Goal: Information Seeking & Learning: Learn about a topic

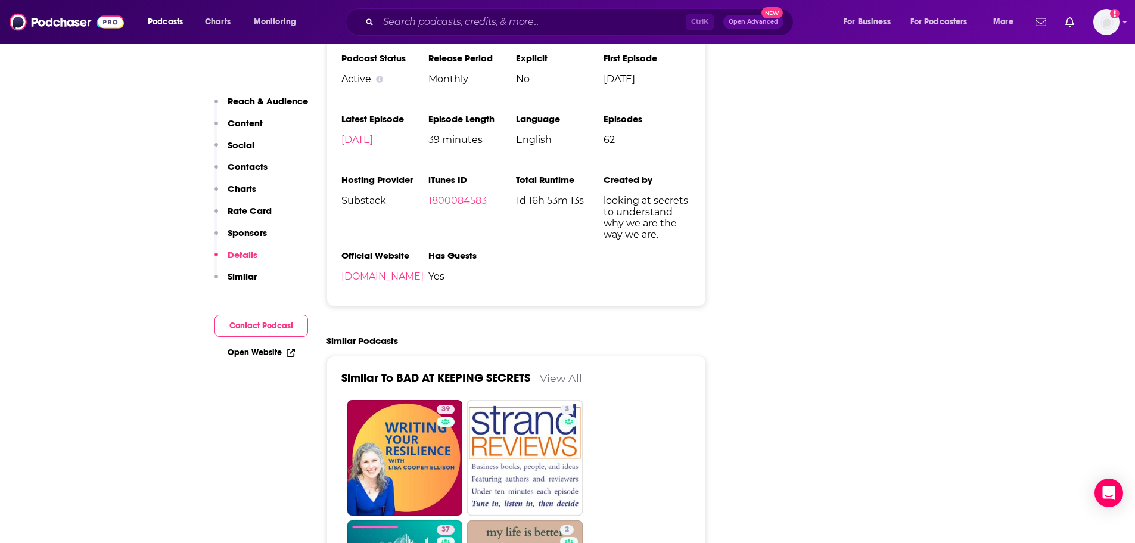
scroll to position [1798, 0]
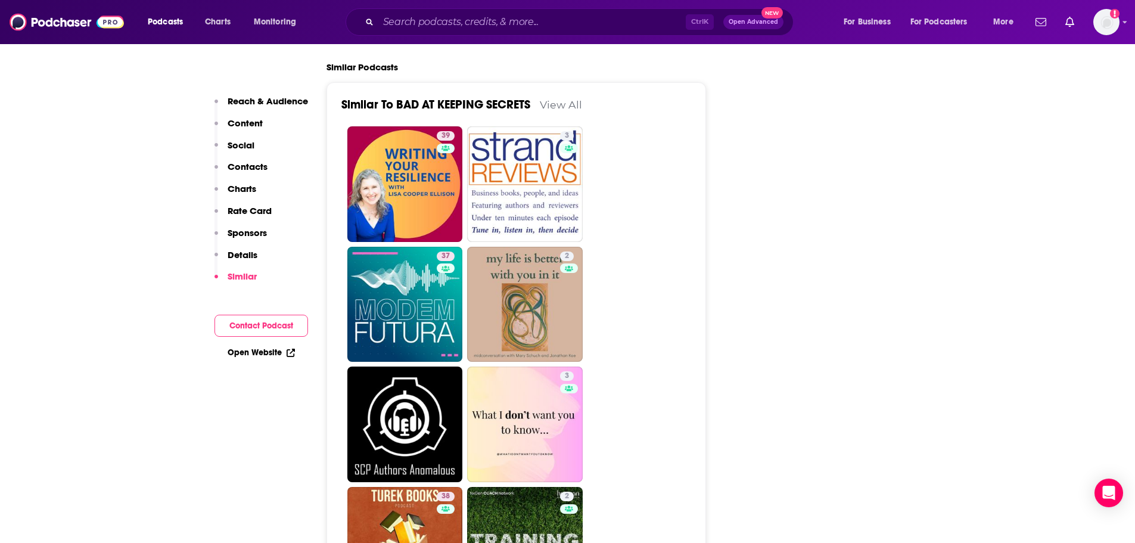
click at [567, 105] on link "View All" at bounding box center [561, 104] width 42 height 13
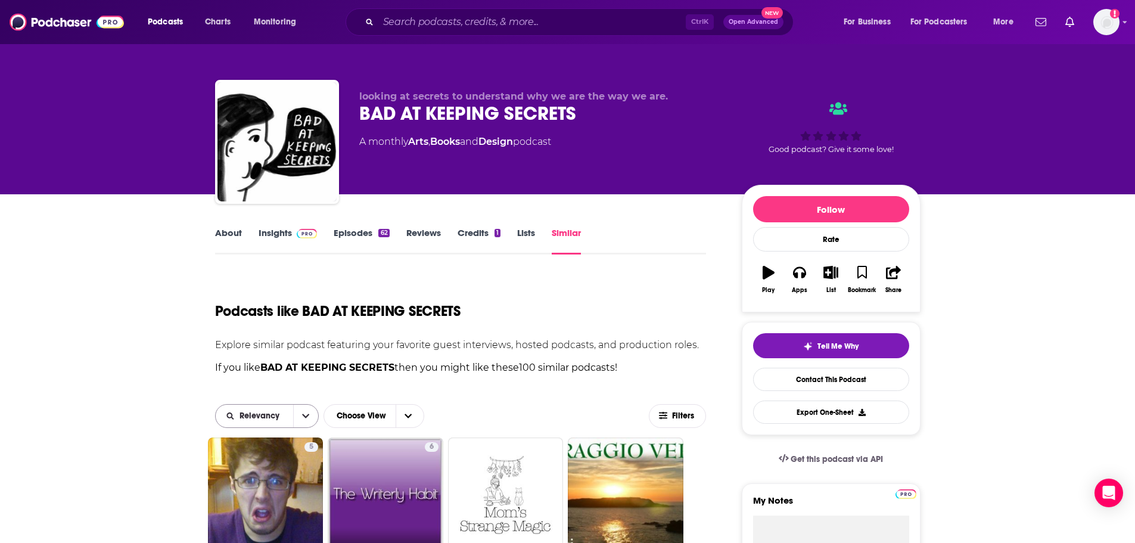
click at [294, 412] on button "open menu" at bounding box center [305, 416] width 25 height 23
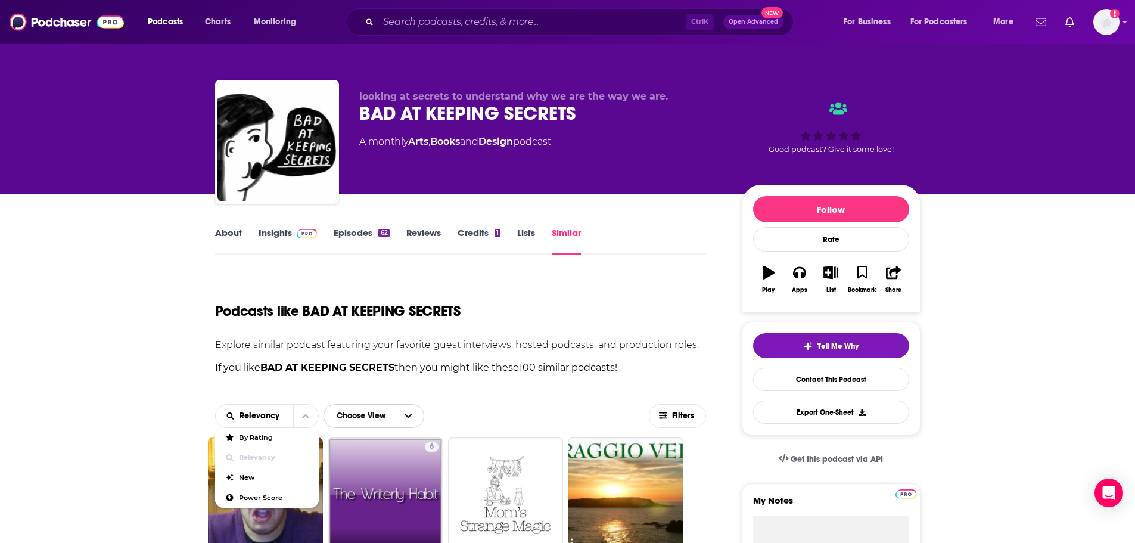
click at [408, 413] on icon "Choose View" at bounding box center [408, 416] width 7 height 8
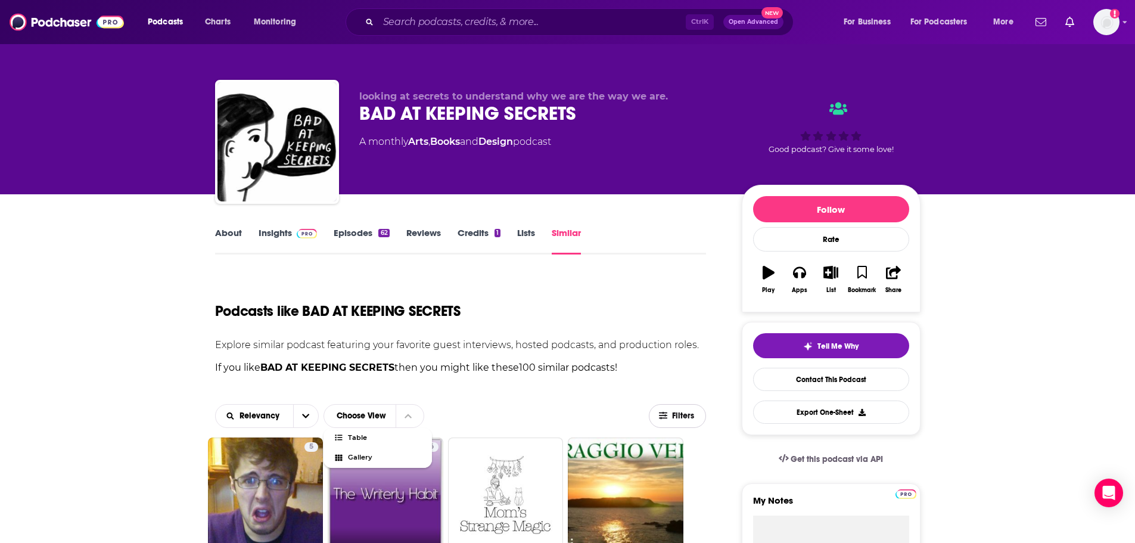
click at [679, 419] on span "Filters" at bounding box center [684, 416] width 24 height 8
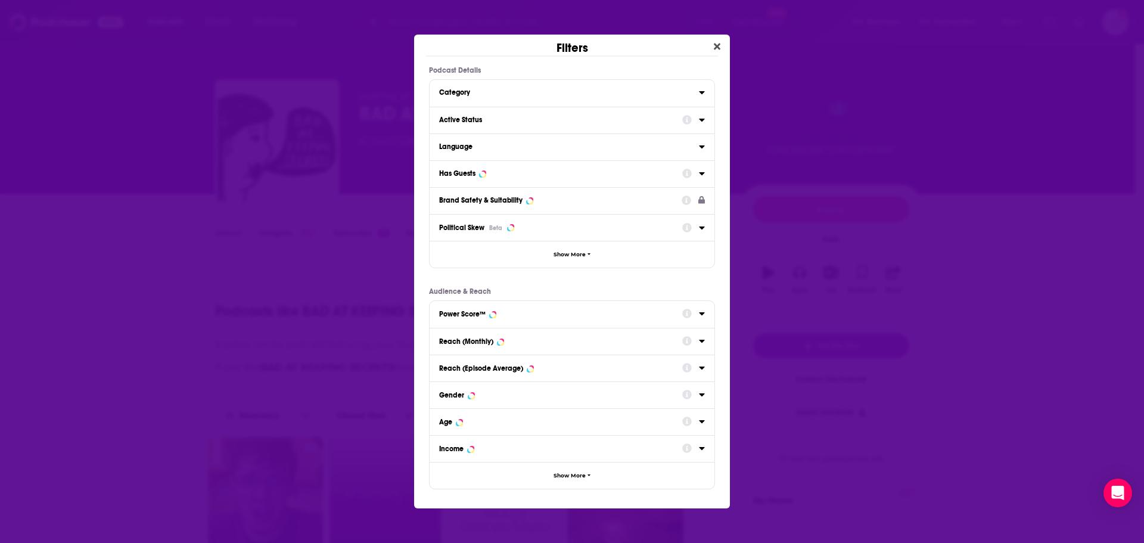
click at [566, 132] on div "Active Status" at bounding box center [572, 120] width 285 height 27
click at [707, 121] on div "Active Status" at bounding box center [572, 120] width 285 height 27
click at [702, 119] on icon "Dialog" at bounding box center [701, 120] width 5 height 3
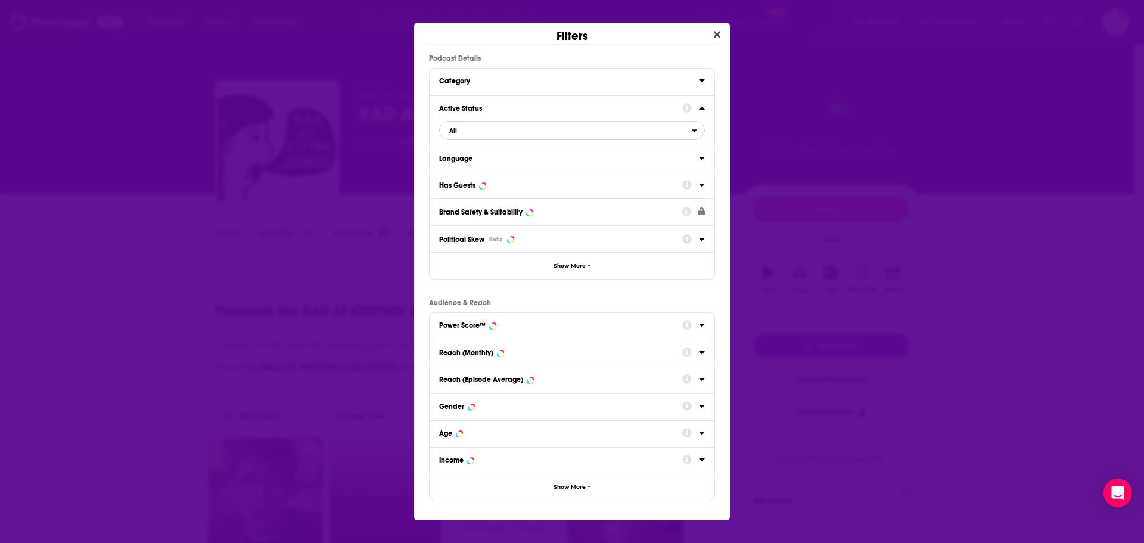
click at [573, 131] on span "All" at bounding box center [566, 130] width 252 height 15
click at [474, 171] on span "Active" at bounding box center [510, 169] width 130 height 7
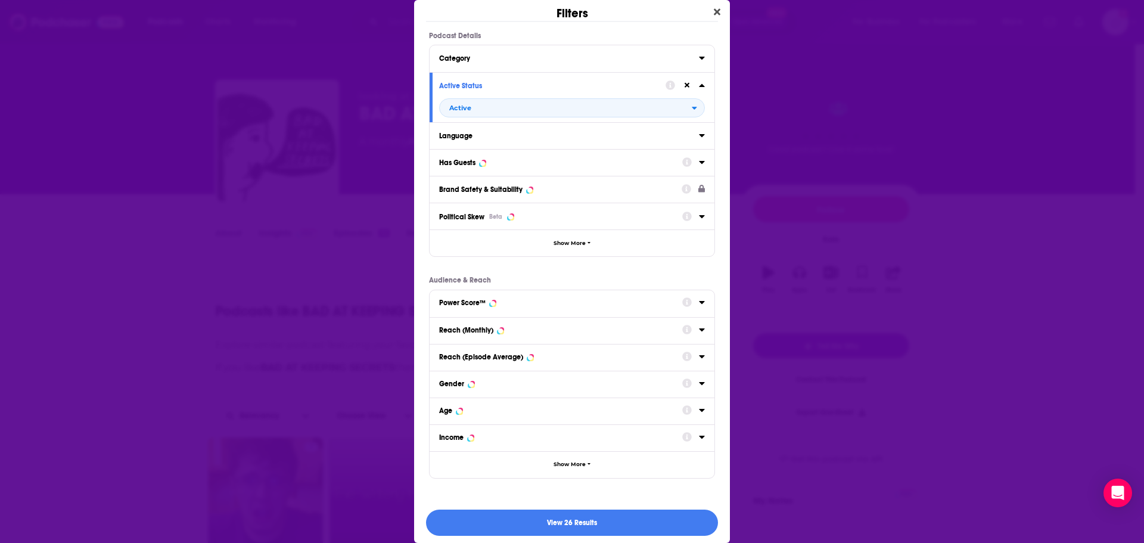
click at [508, 165] on div "Has Guests" at bounding box center [556, 162] width 235 height 8
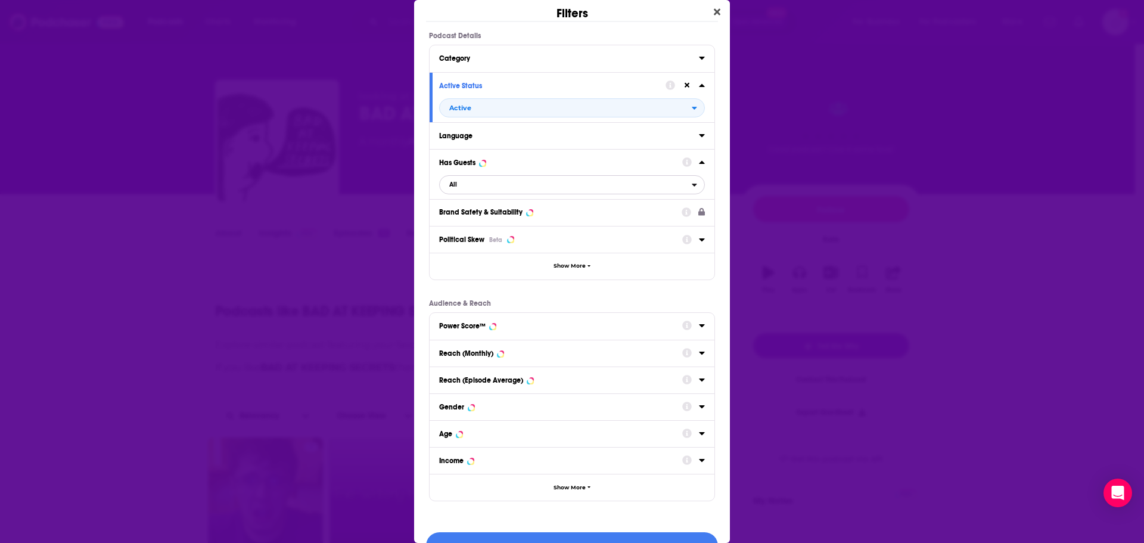
click at [511, 179] on span "All" at bounding box center [566, 184] width 252 height 15
click at [458, 220] on span "Has guests" at bounding box center [514, 223] width 138 height 7
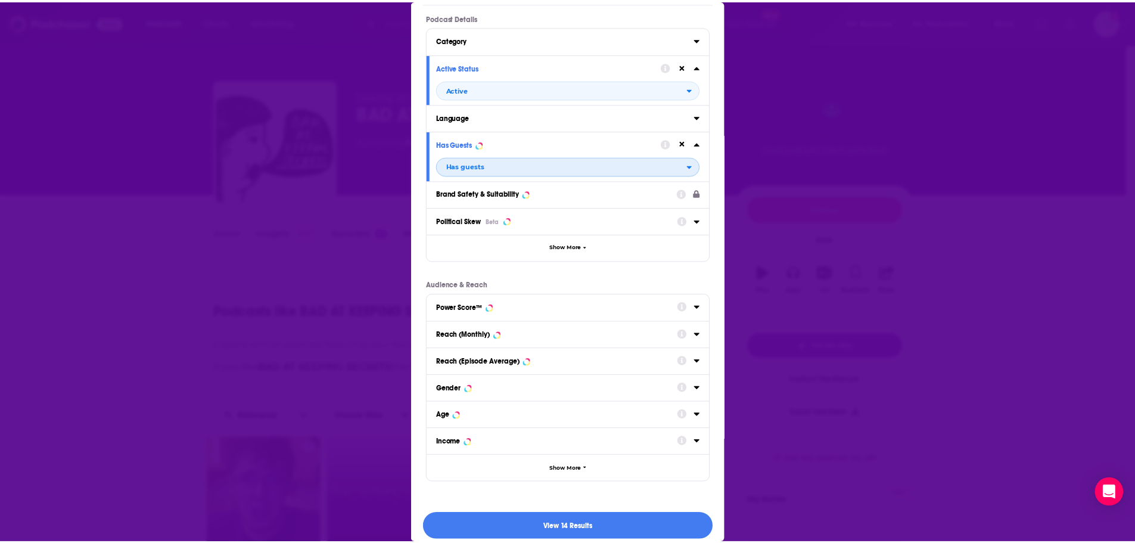
scroll to position [28, 0]
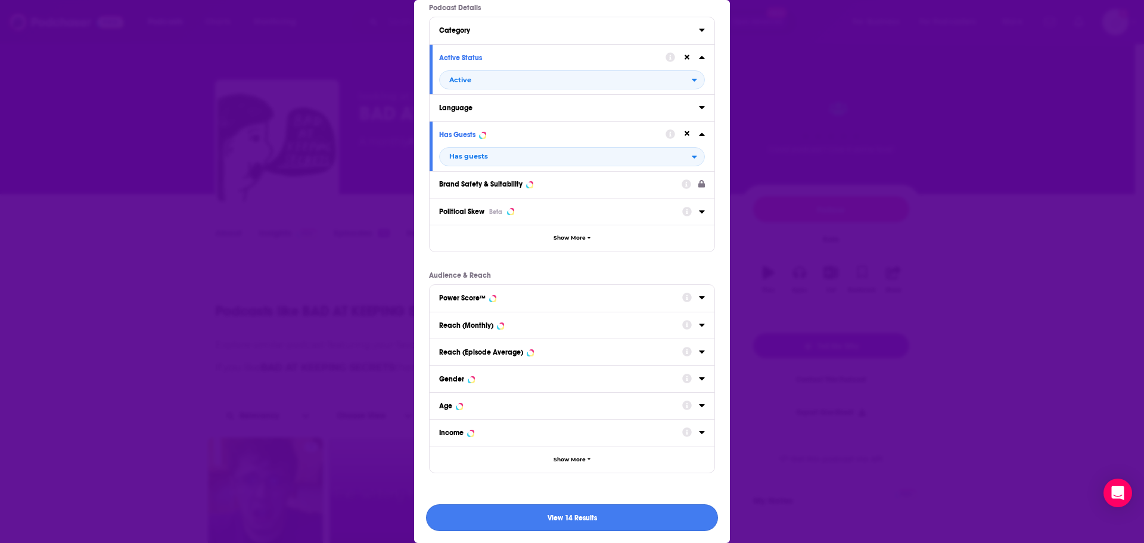
click at [565, 515] on button "View 14 Results" at bounding box center [572, 517] width 292 height 27
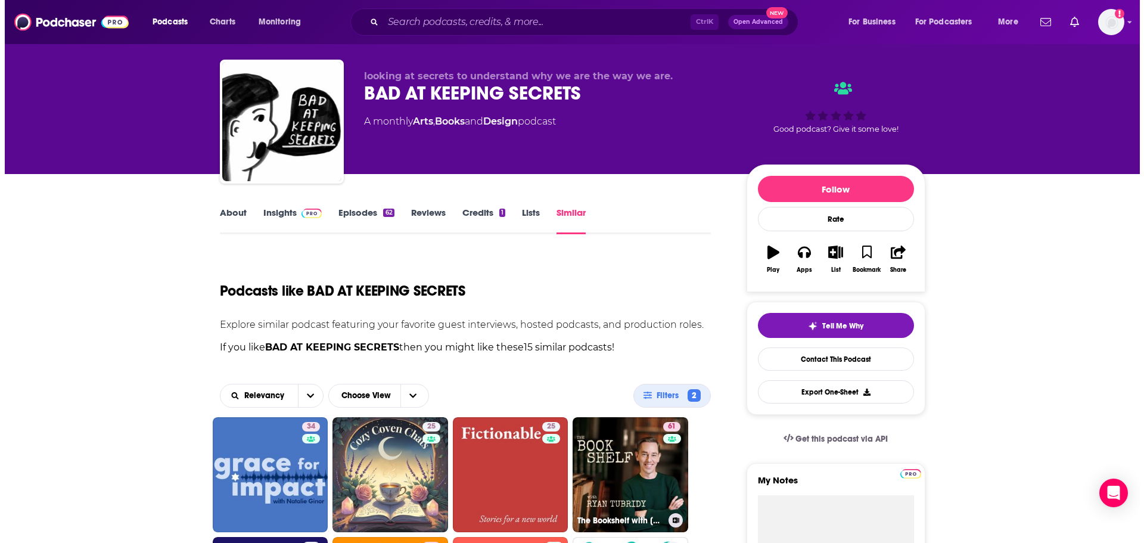
scroll to position [0, 0]
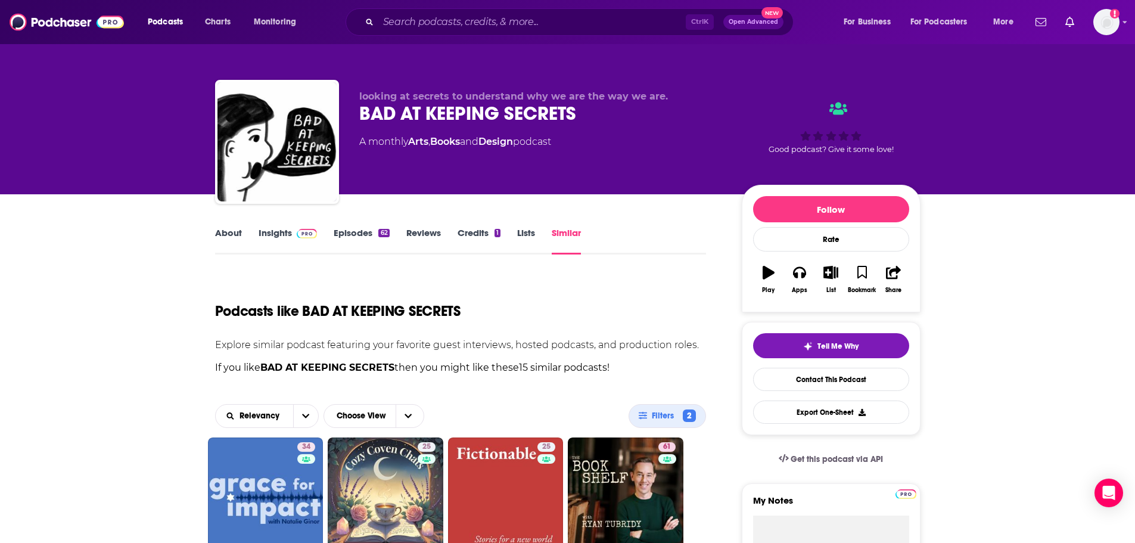
click at [425, 145] on link "Arts" at bounding box center [418, 141] width 20 height 11
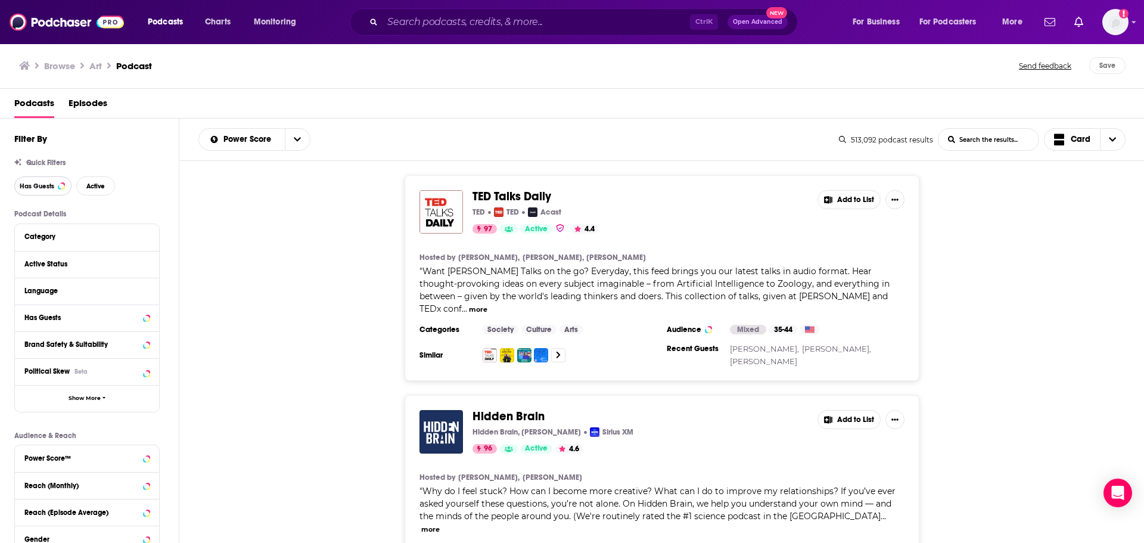
click at [56, 189] on button "Has Guests" at bounding box center [42, 185] width 57 height 19
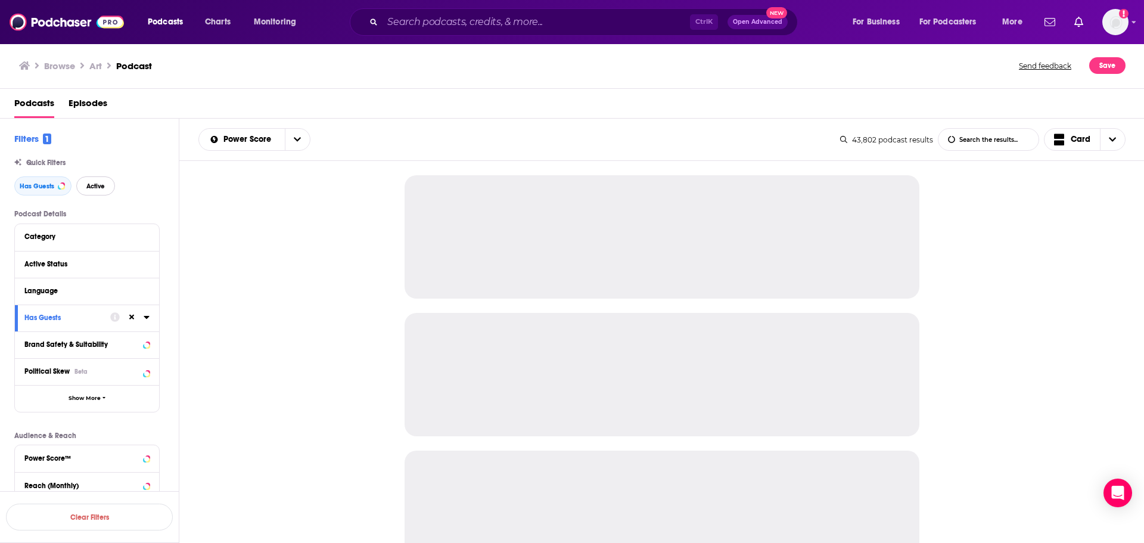
click at [102, 187] on span "Active" at bounding box center [95, 186] width 18 height 7
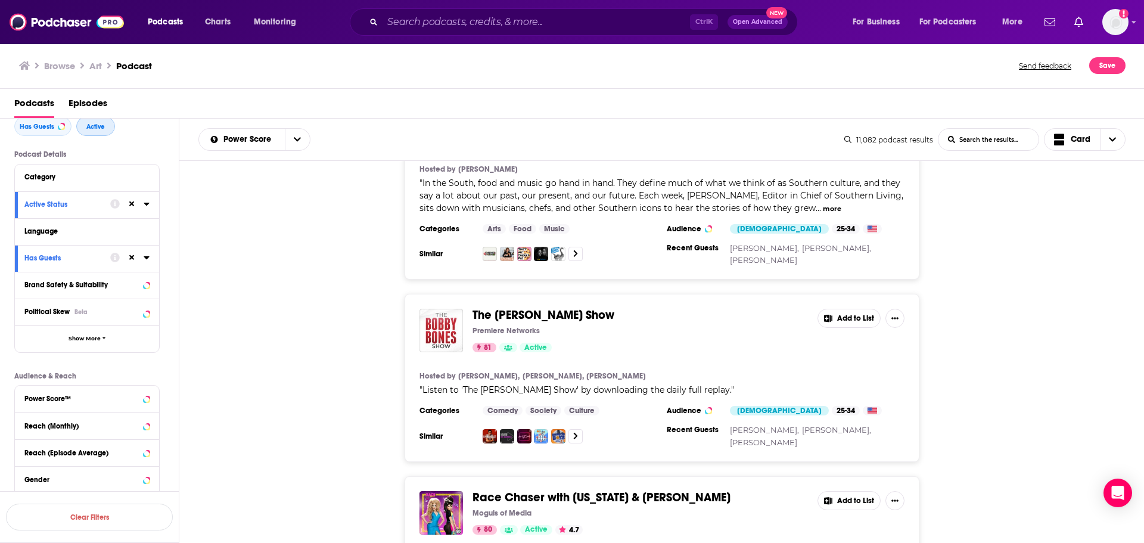
scroll to position [4711, 0]
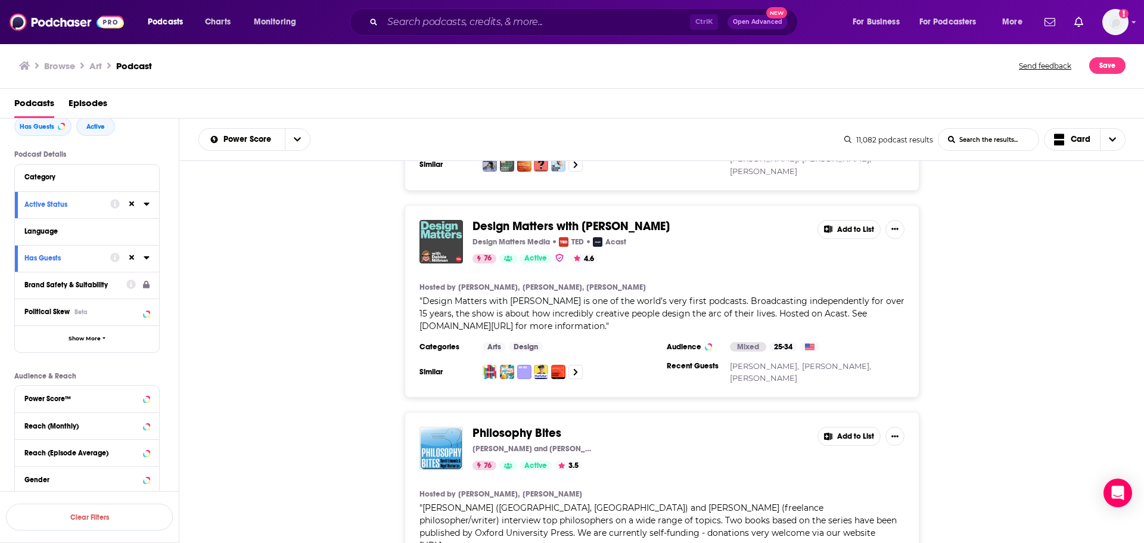
scroll to position [9718, 0]
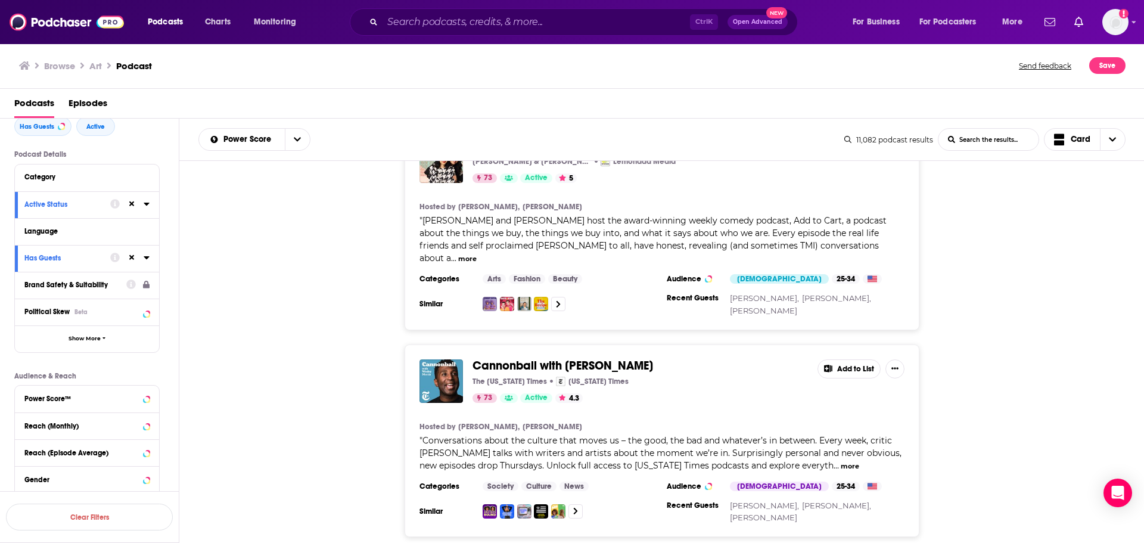
scroll to position [14747, 0]
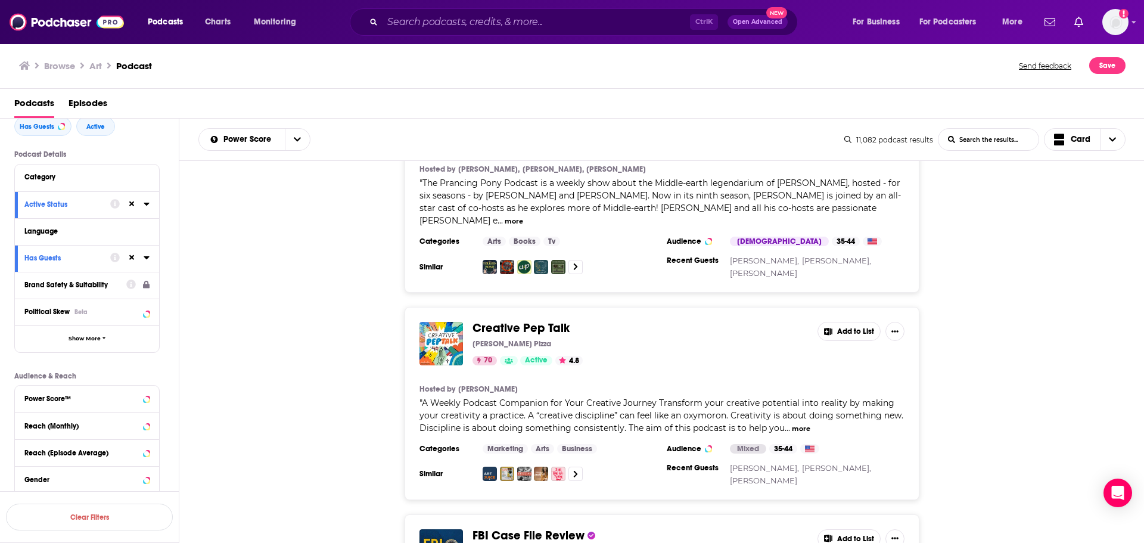
scroll to position [19805, 0]
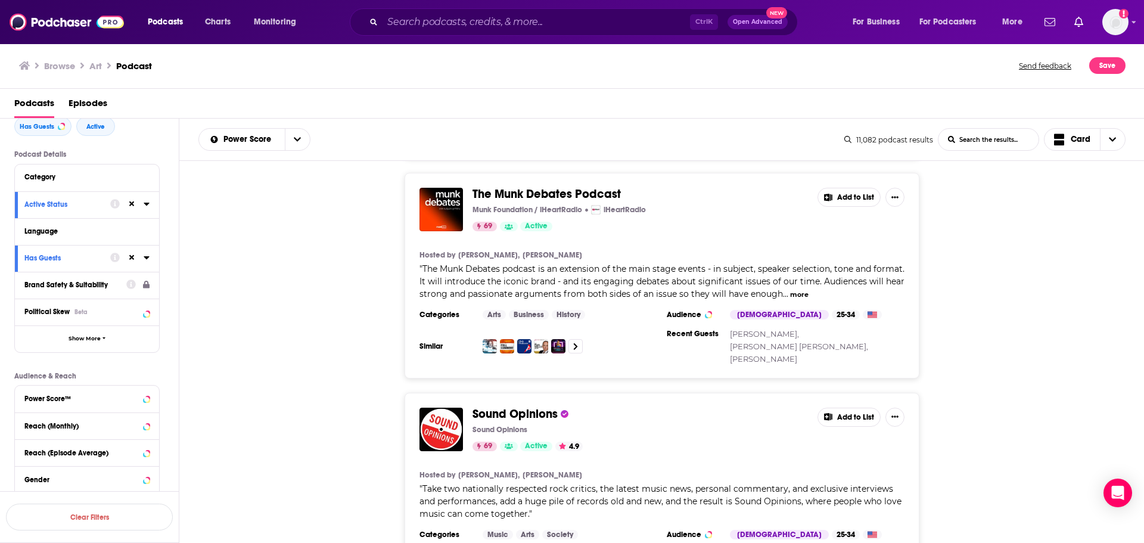
scroll to position [24771, 0]
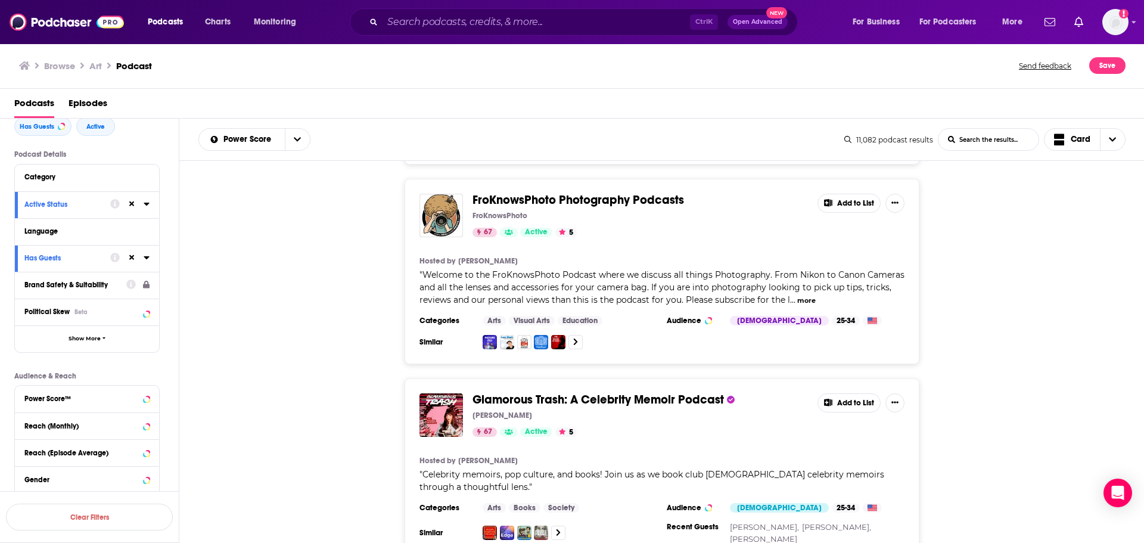
scroll to position [29715, 0]
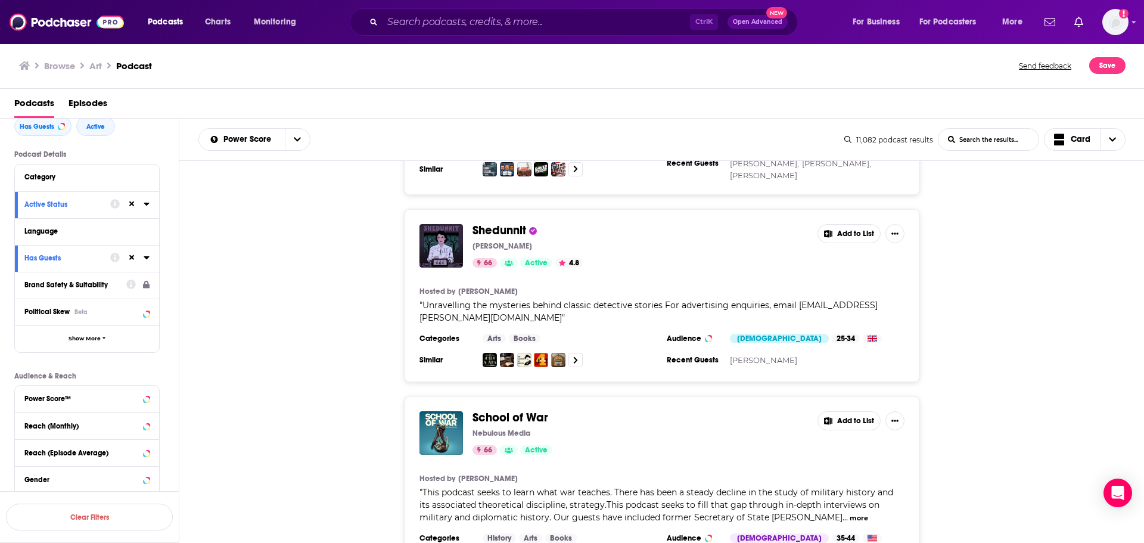
scroll to position [34578, 0]
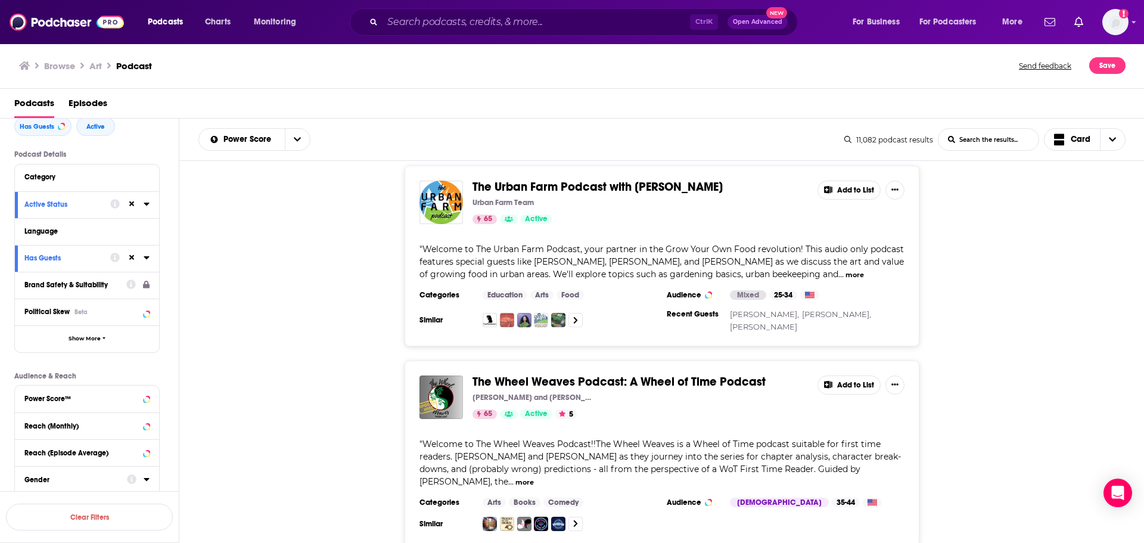
scroll to position [39464, 0]
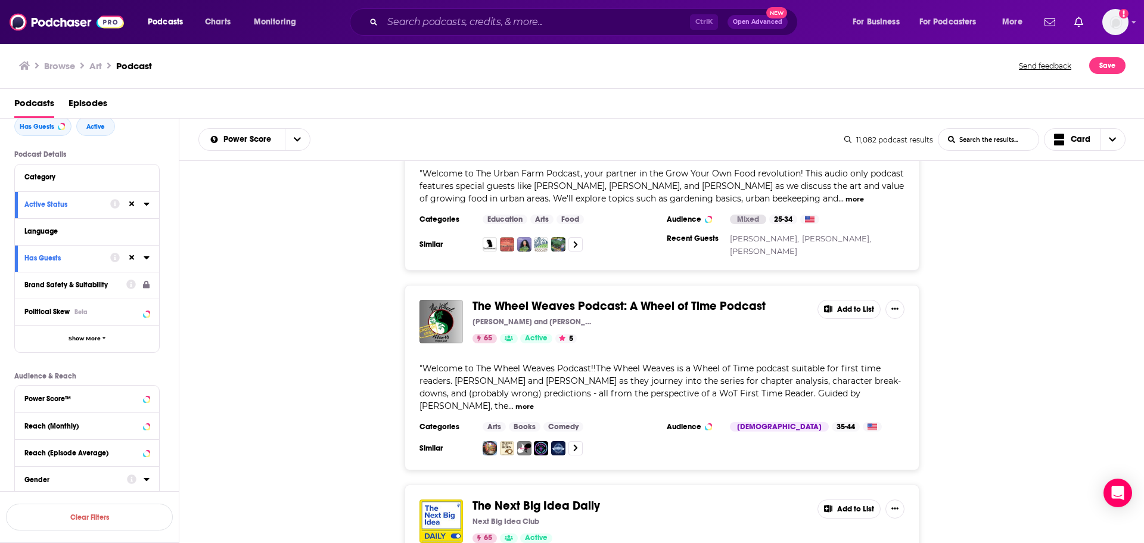
drag, startPoint x: 674, startPoint y: 516, endPoint x: 1005, endPoint y: 494, distance: 331.4
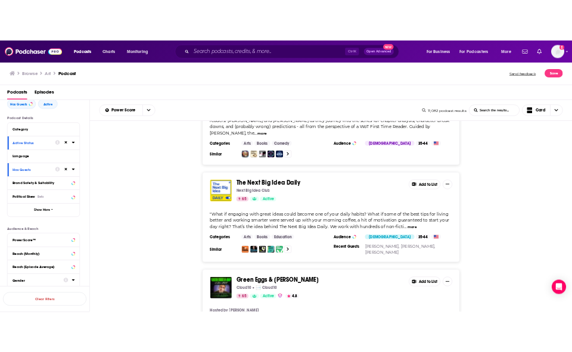
scroll to position [39643, 0]
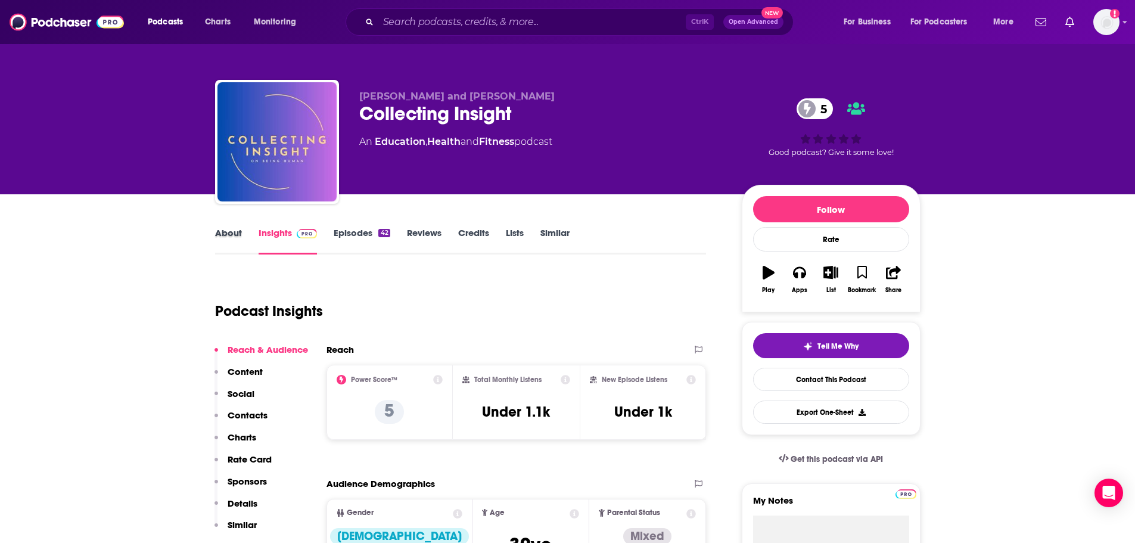
click at [241, 241] on div "About" at bounding box center [236, 240] width 43 height 27
click at [228, 234] on link "About" at bounding box center [228, 240] width 27 height 27
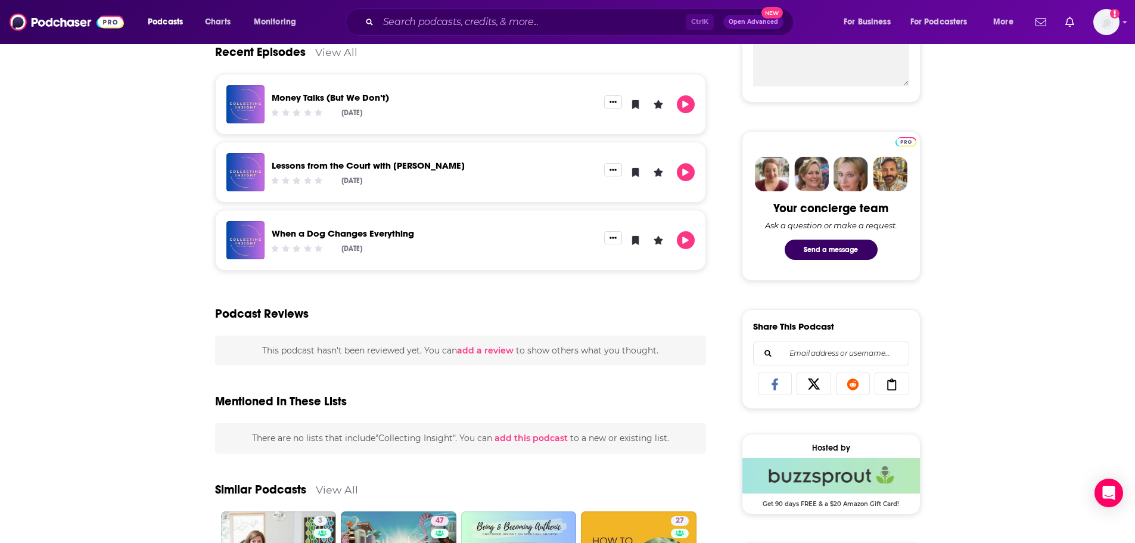
scroll to position [477, 0]
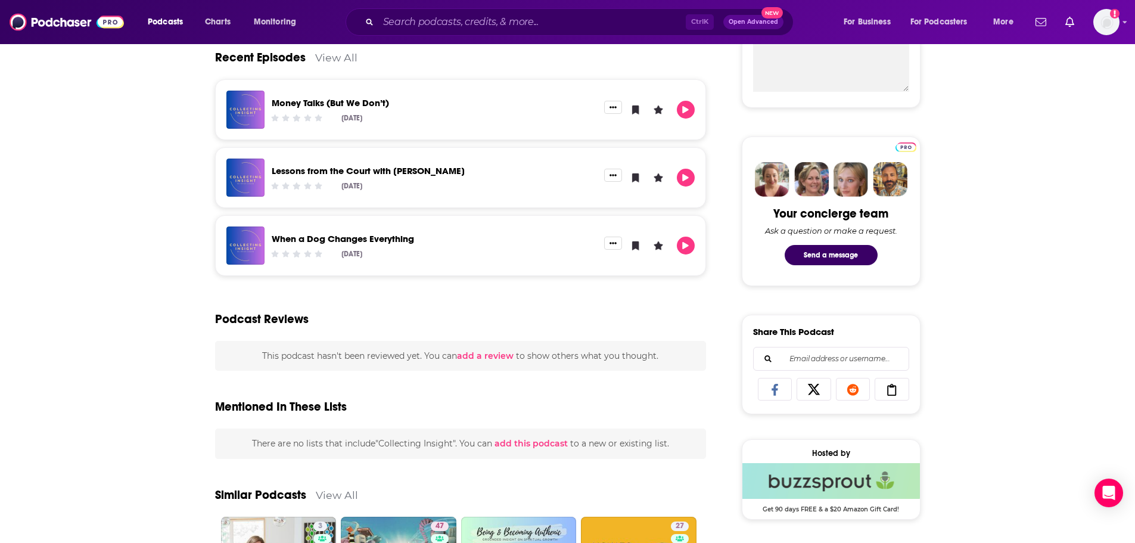
click at [331, 51] on link "View All" at bounding box center [336, 57] width 42 height 13
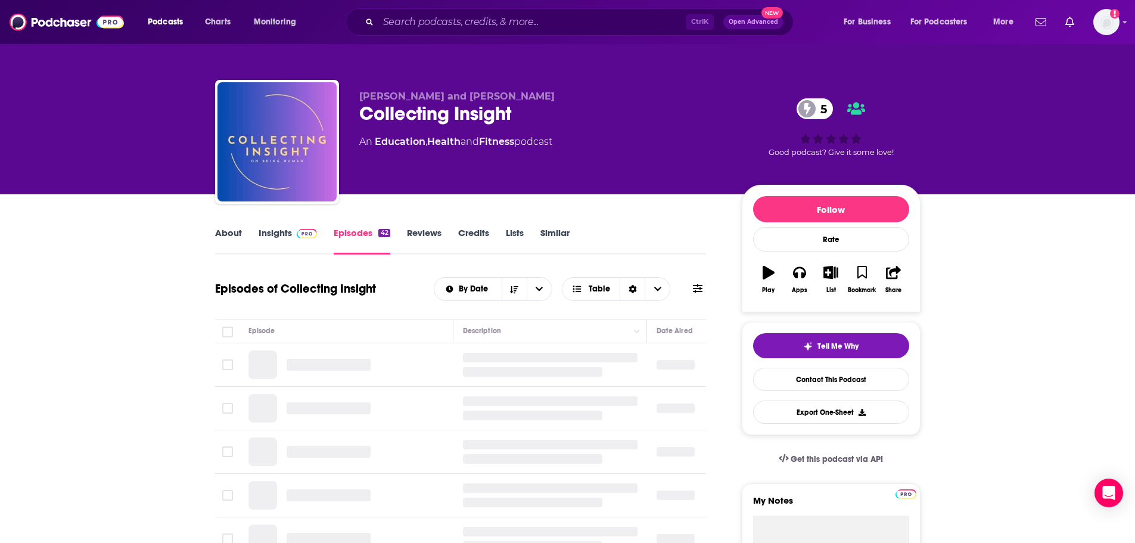
scroll to position [179, 0]
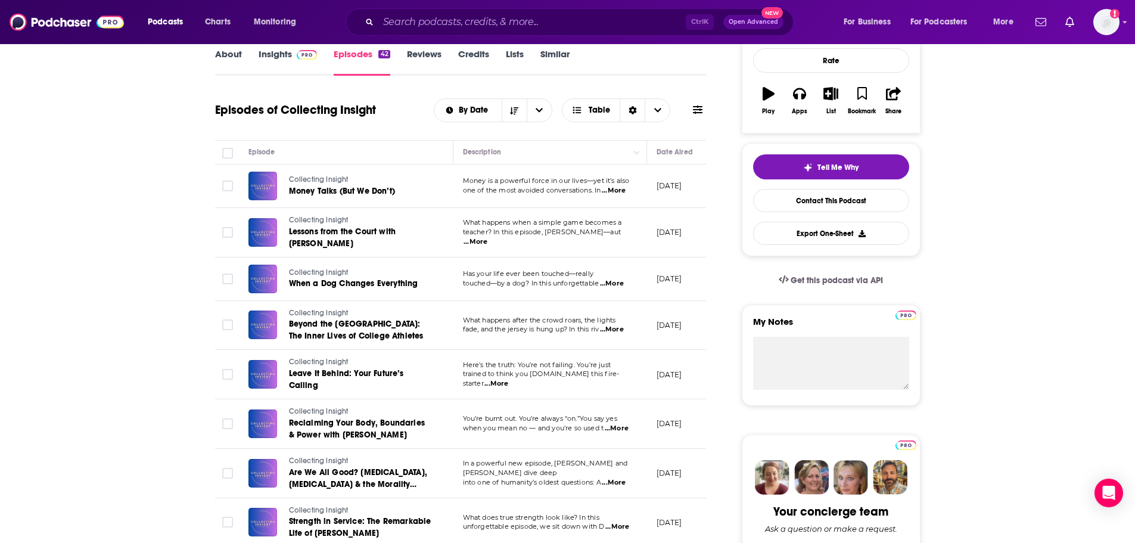
click at [487, 237] on span "...More" at bounding box center [476, 242] width 24 height 10
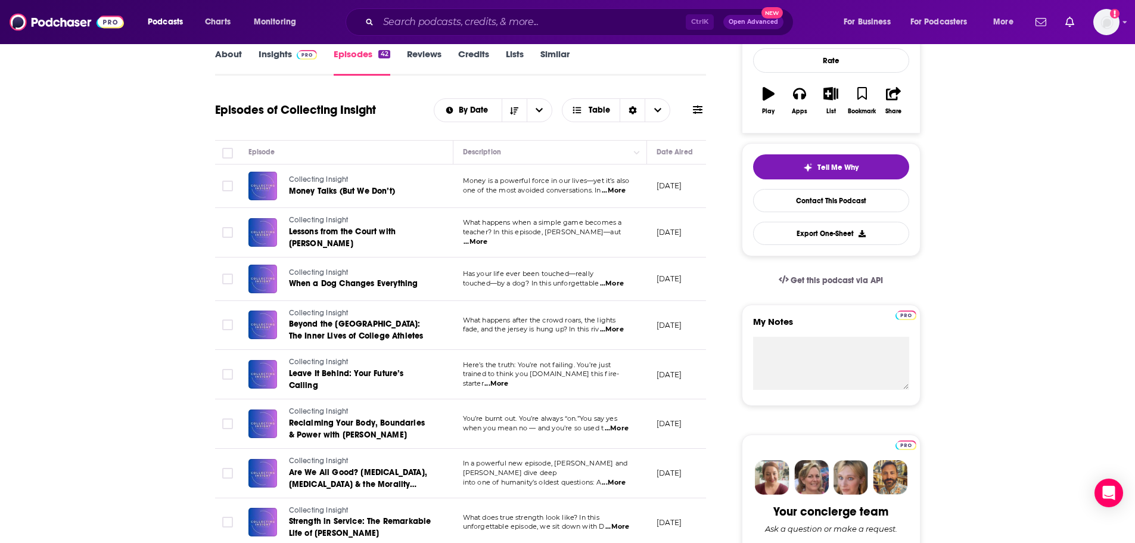
click at [615, 427] on span "...More" at bounding box center [617, 429] width 24 height 10
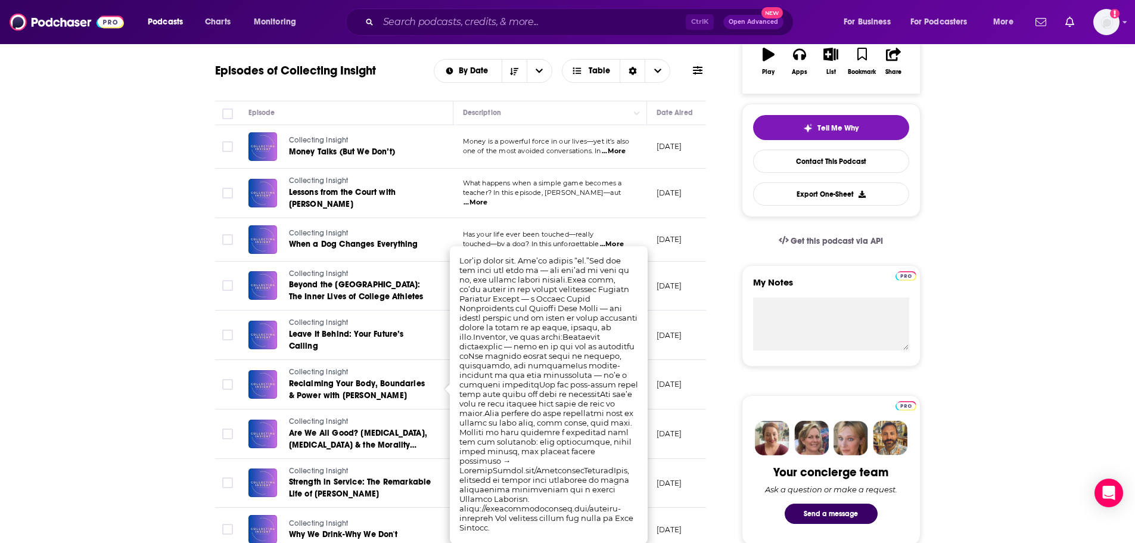
scroll to position [238, 0]
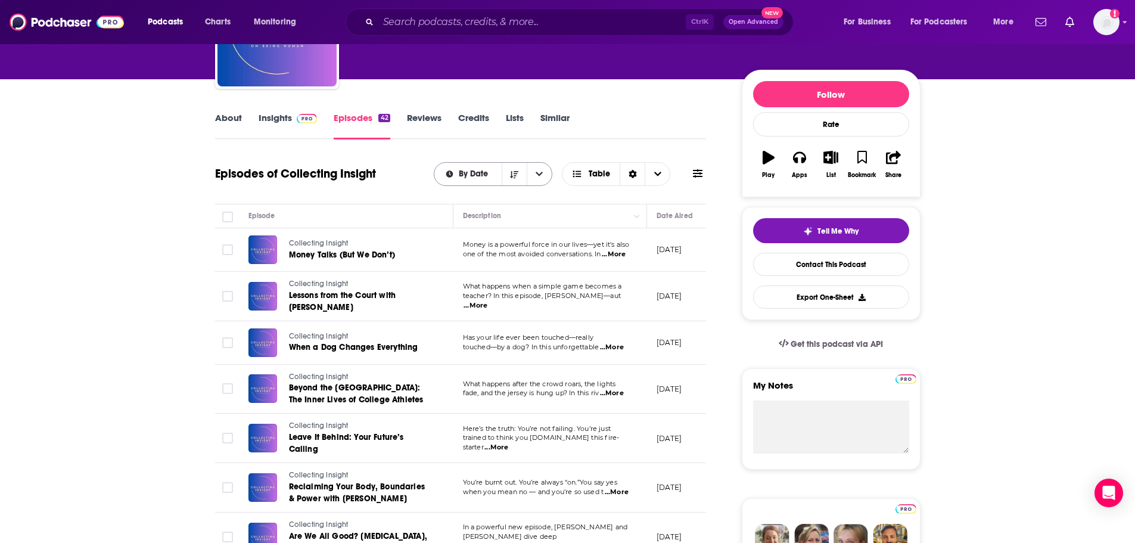
scroll to position [0, 0]
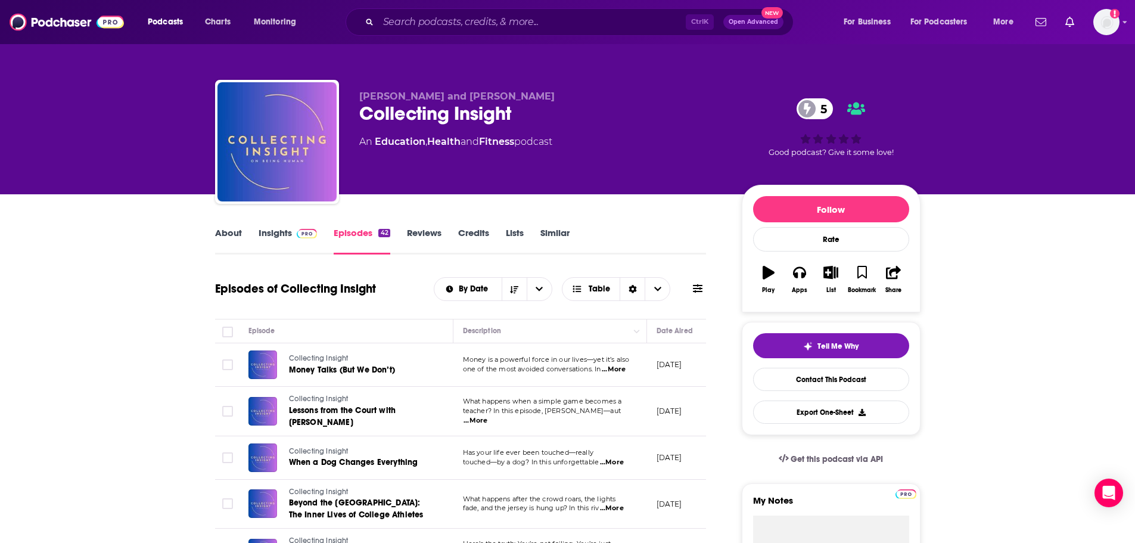
click at [297, 244] on link "Insights" at bounding box center [288, 240] width 59 height 27
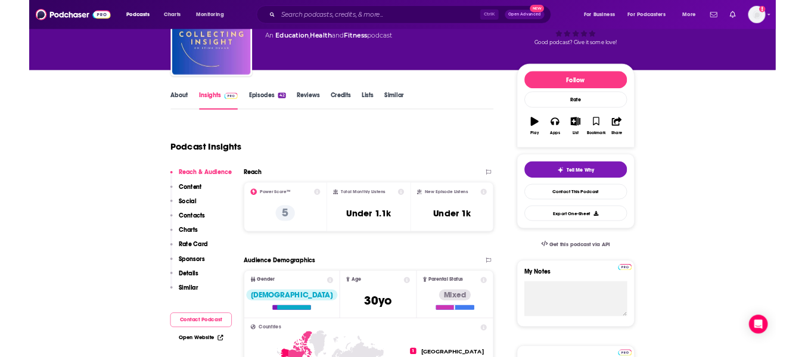
scroll to position [60, 0]
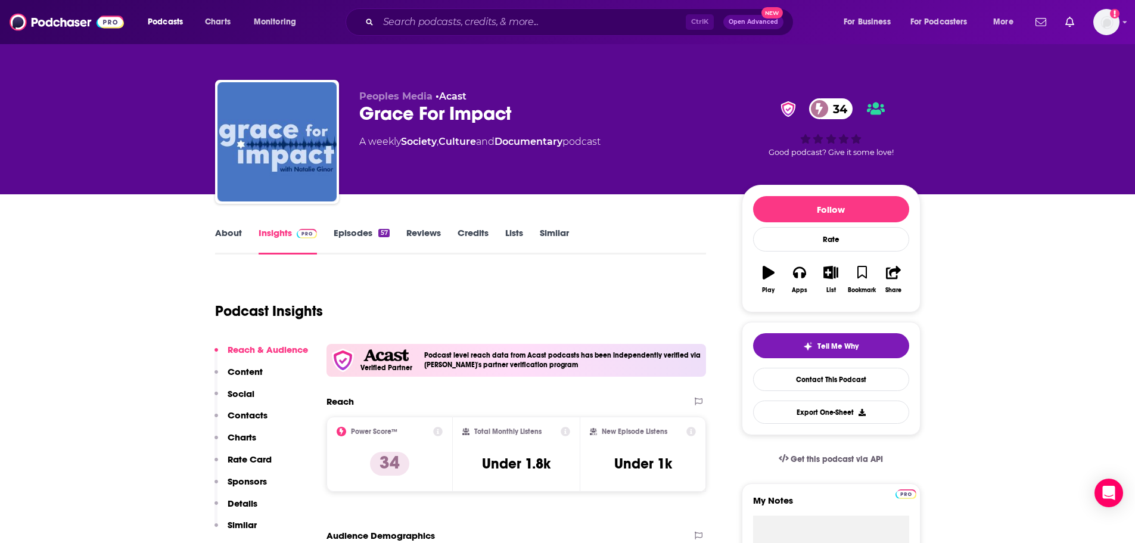
click at [232, 240] on link "About" at bounding box center [228, 240] width 27 height 27
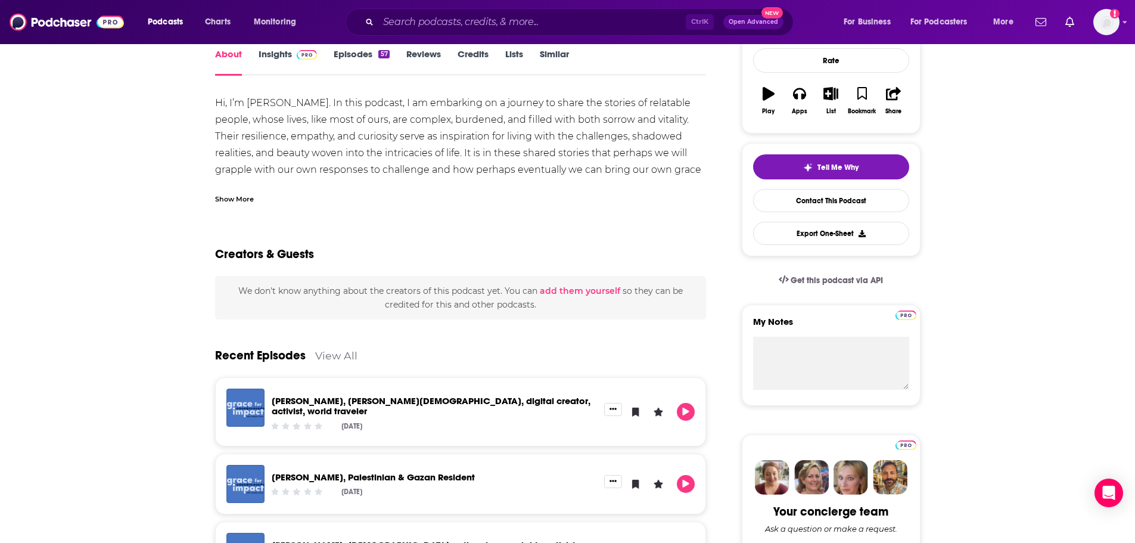
scroll to position [119, 0]
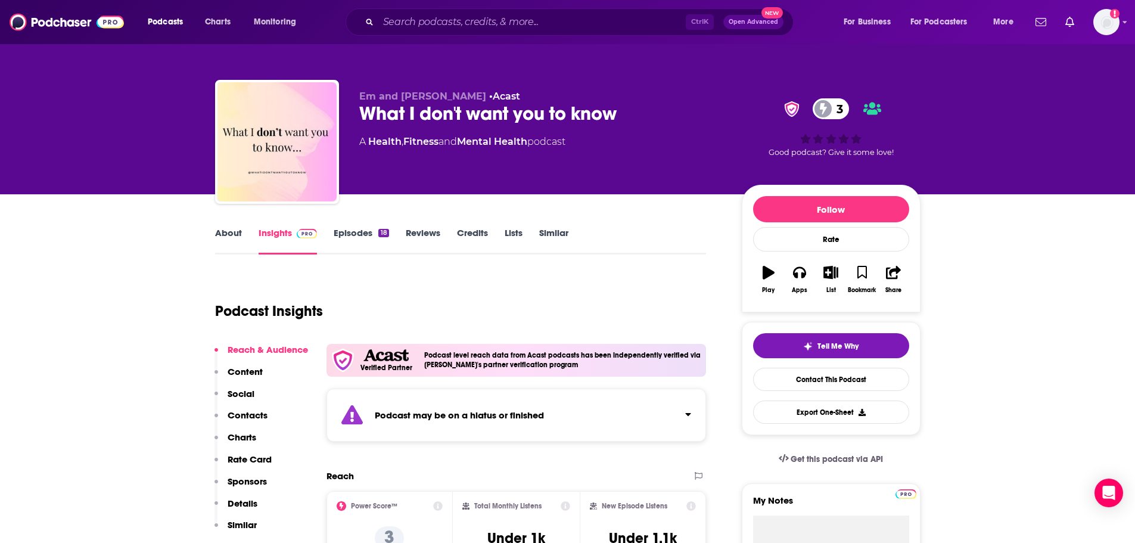
click at [235, 232] on link "About" at bounding box center [228, 240] width 27 height 27
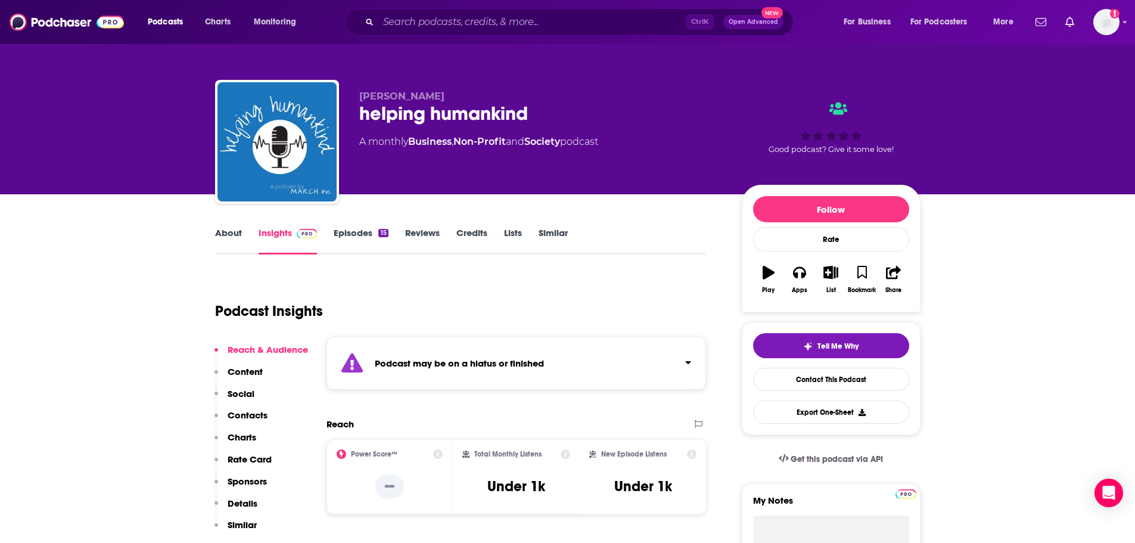
click at [231, 233] on link "About" at bounding box center [228, 240] width 27 height 27
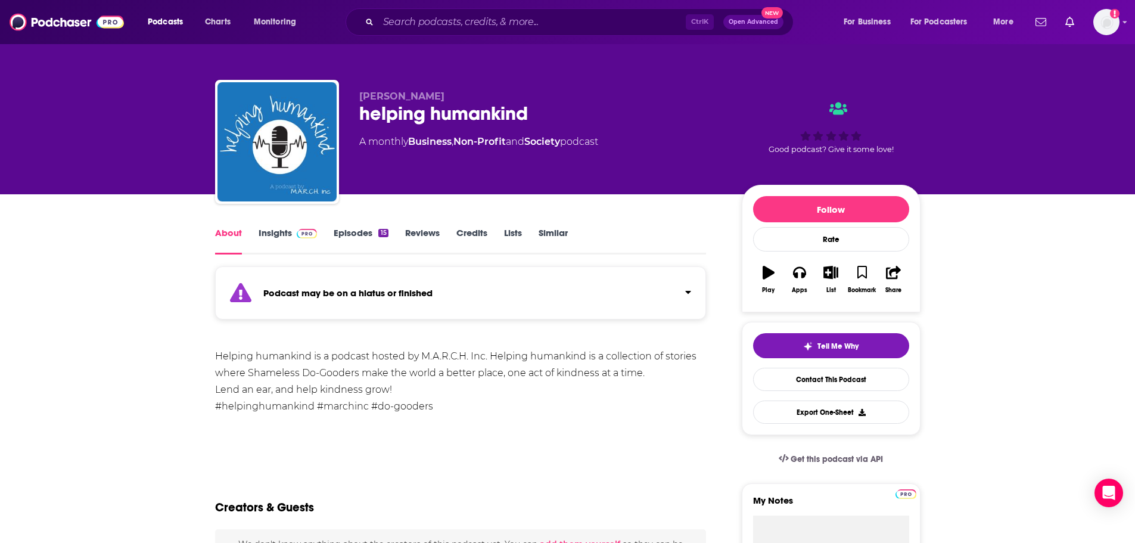
click at [555, 349] on div "Helping humankind is a podcast hosted by M.A.R.C.H. Inc. Helping humankind is a…" at bounding box center [461, 381] width 492 height 67
click at [480, 352] on div "Helping humankind is a podcast hosted by M.A.R.C.H. Inc. Helping humankind is a…" at bounding box center [461, 381] width 492 height 67
drag, startPoint x: 487, startPoint y: 357, endPoint x: 424, endPoint y: 357, distance: 62.6
click at [424, 357] on div "Helping humankind is a podcast hosted by M.A.R.C.H. Inc. Helping humankind is a…" at bounding box center [461, 381] width 492 height 67
copy div "M.A.R.C.H. Inc."
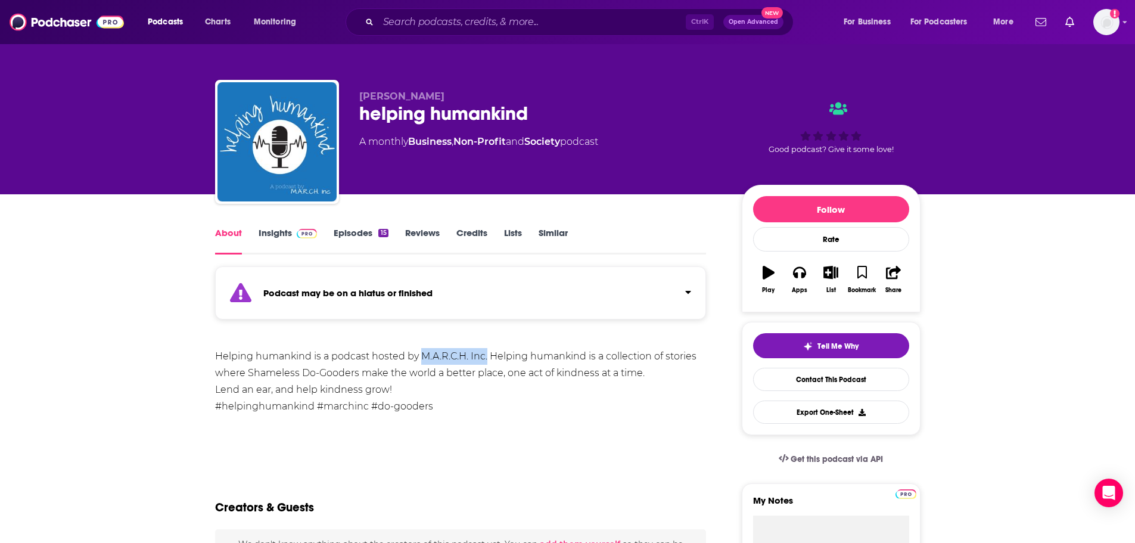
scroll to position [238, 0]
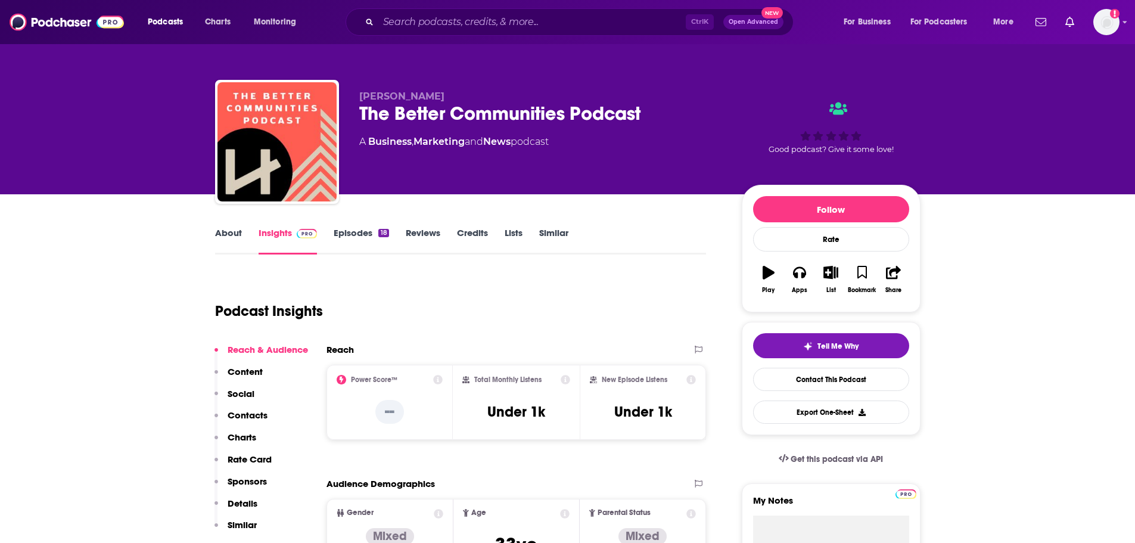
scroll to position [60, 0]
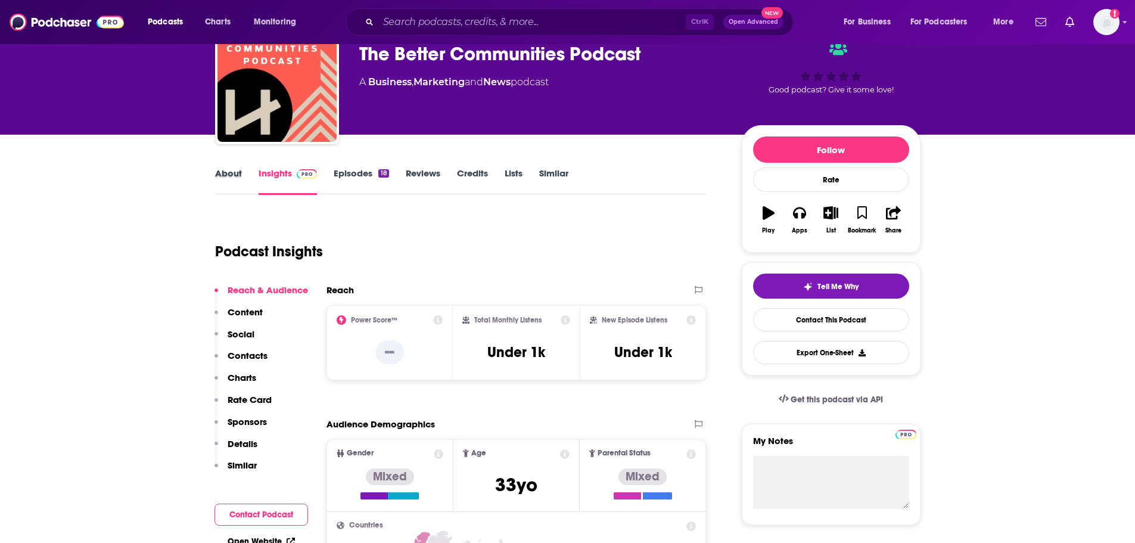
click at [242, 176] on div "About" at bounding box center [236, 180] width 43 height 27
click at [228, 173] on link "About" at bounding box center [228, 180] width 27 height 27
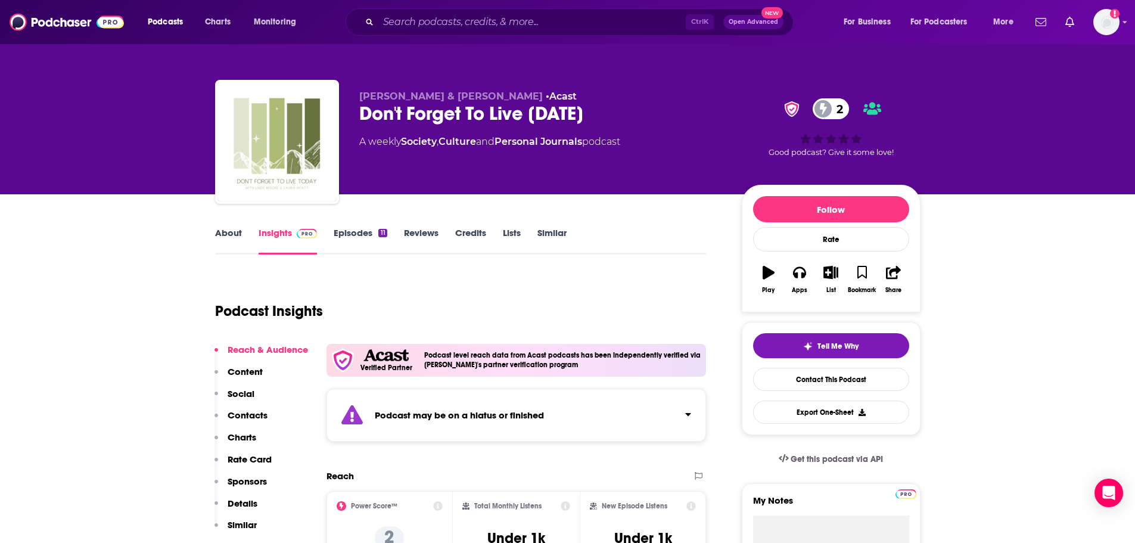
click at [217, 228] on link "About" at bounding box center [228, 240] width 27 height 27
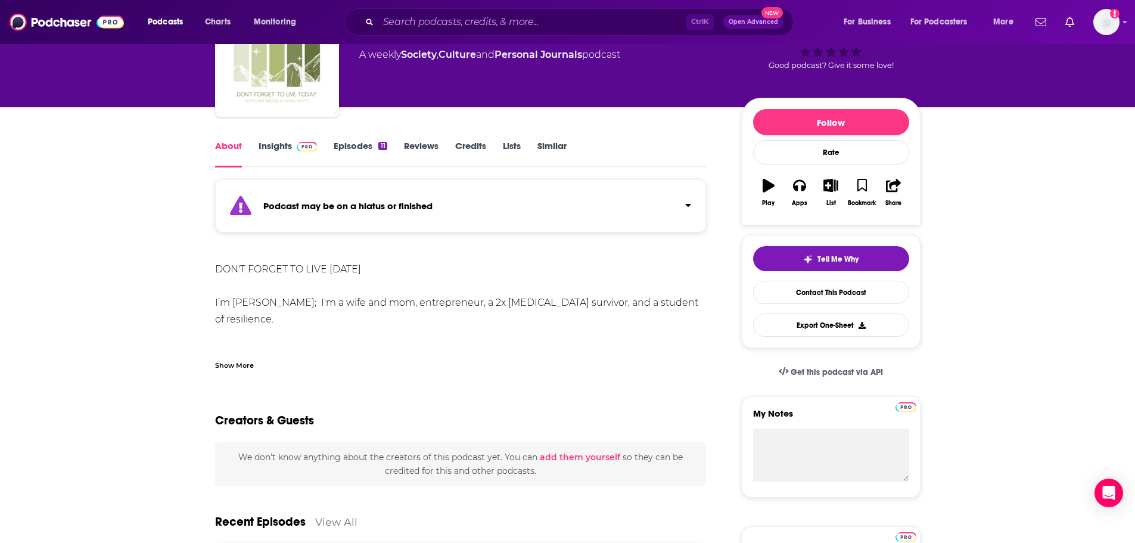
scroll to position [238, 0]
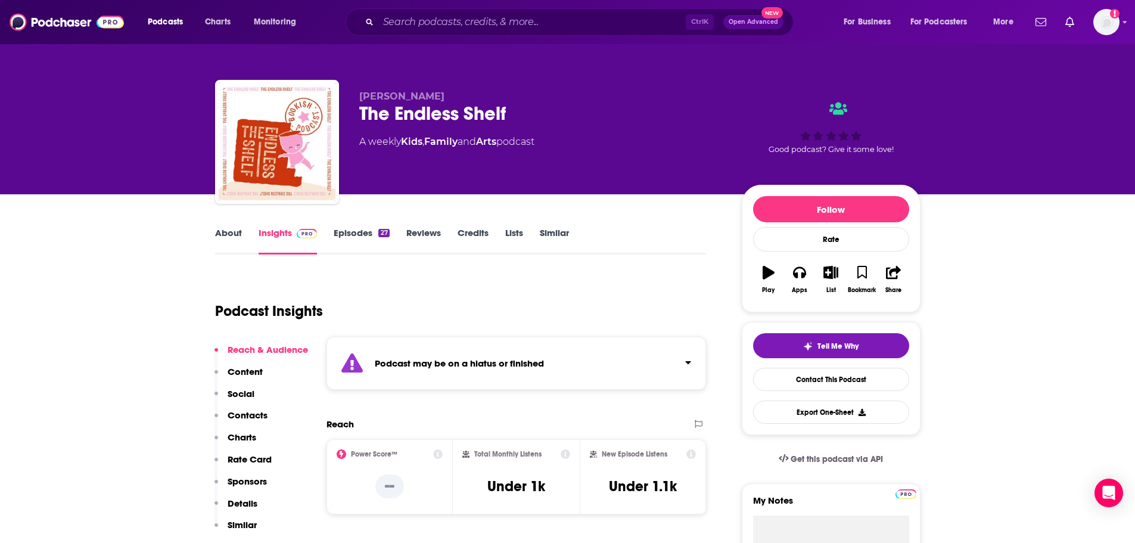
click at [229, 242] on link "About" at bounding box center [228, 240] width 27 height 27
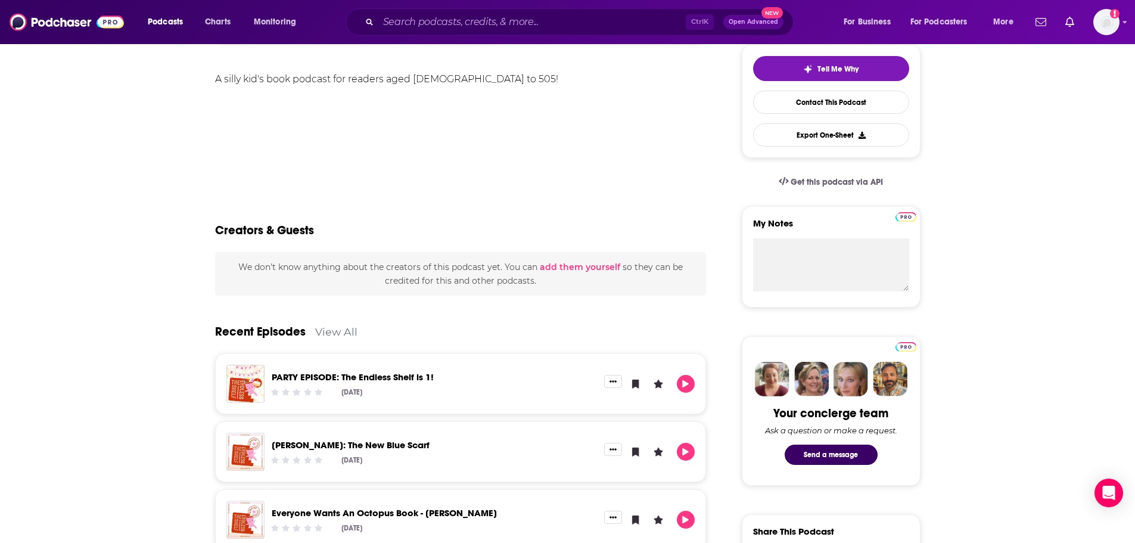
scroll to position [298, 0]
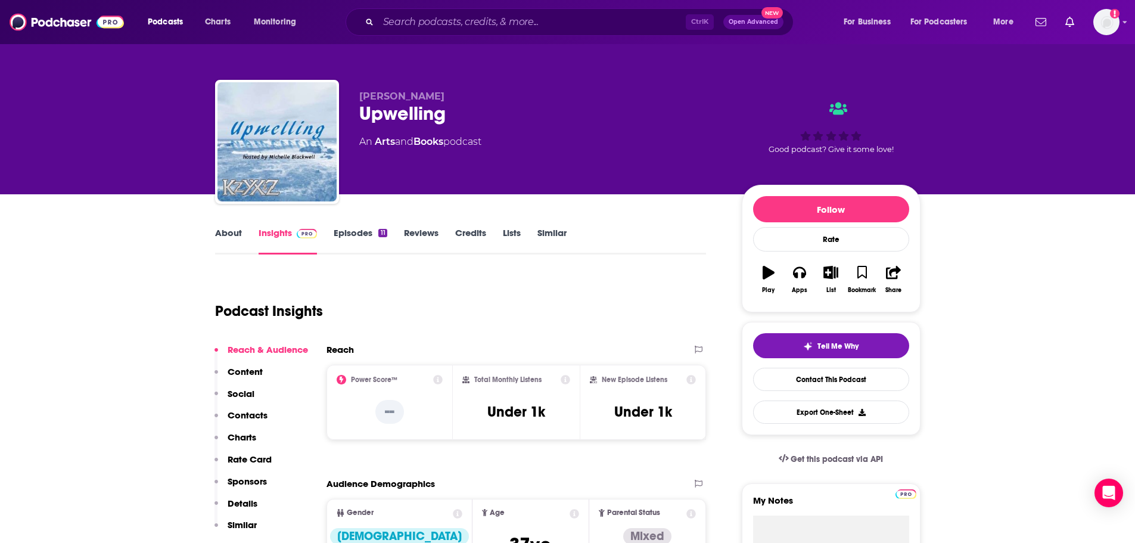
click at [232, 234] on link "About" at bounding box center [228, 240] width 27 height 27
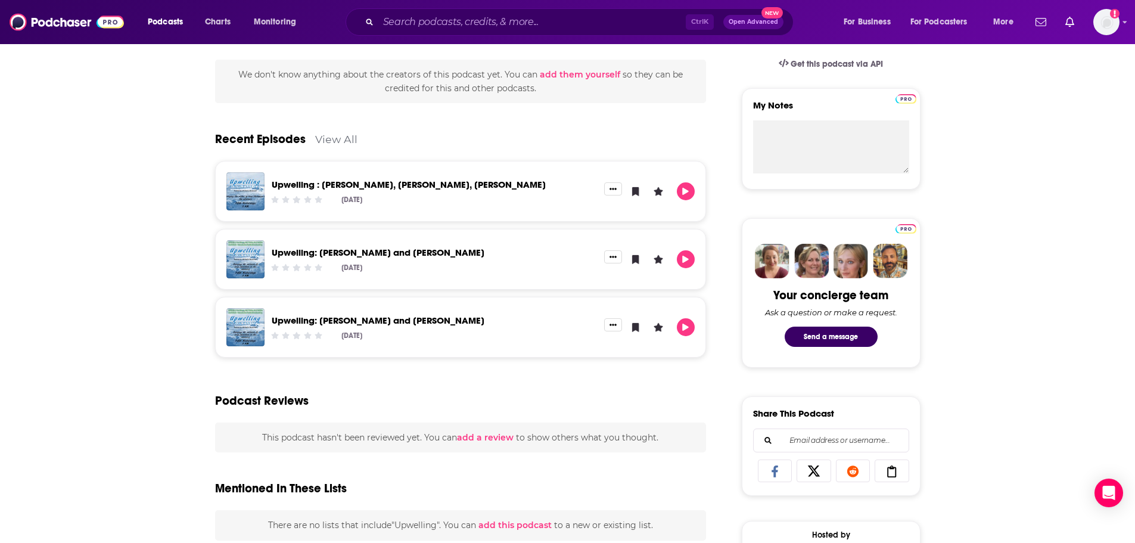
scroll to position [417, 0]
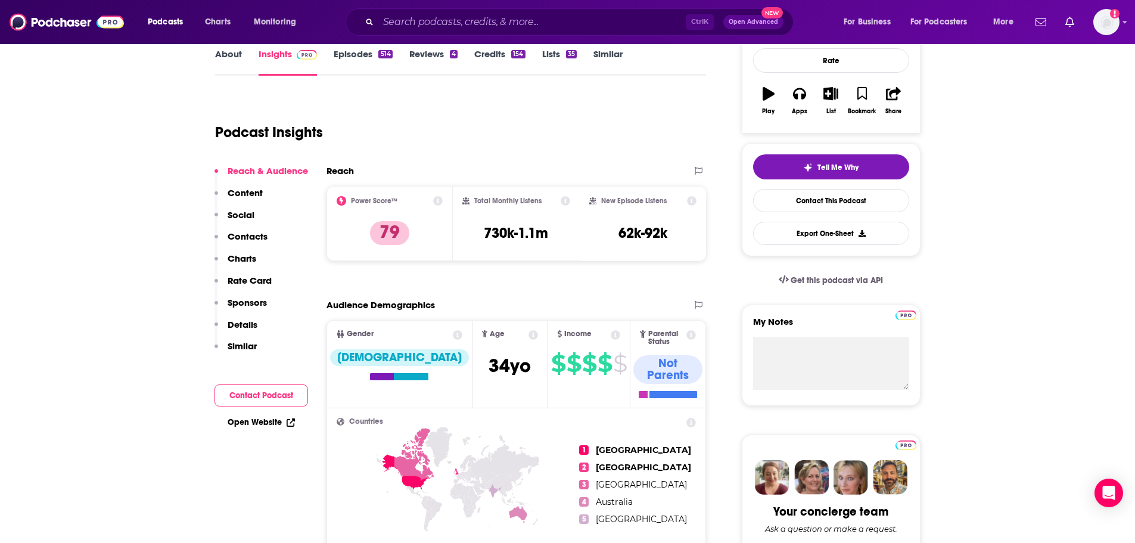
scroll to position [119, 0]
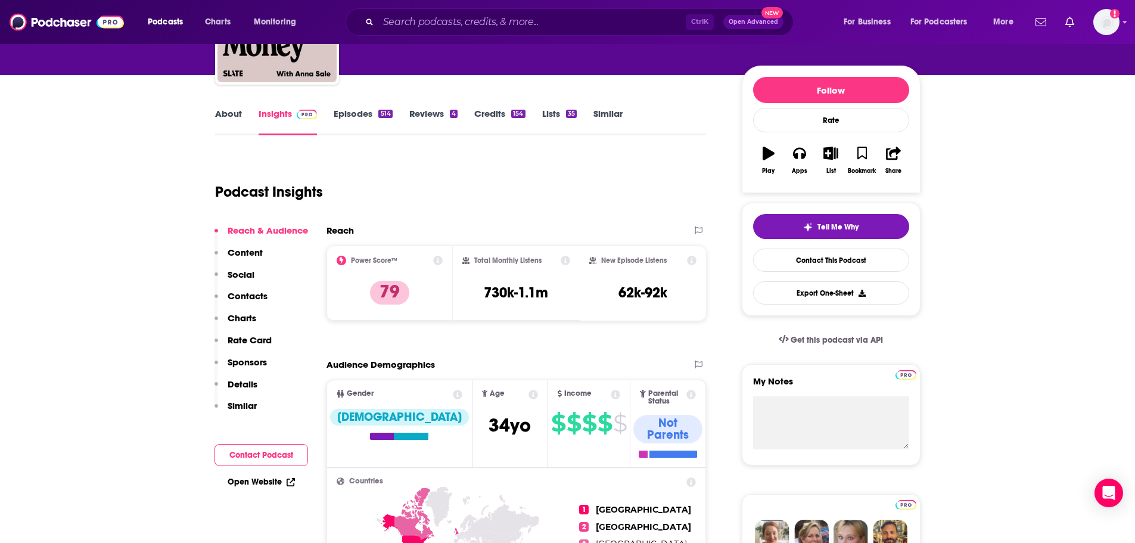
click at [238, 120] on link "About" at bounding box center [228, 121] width 27 height 27
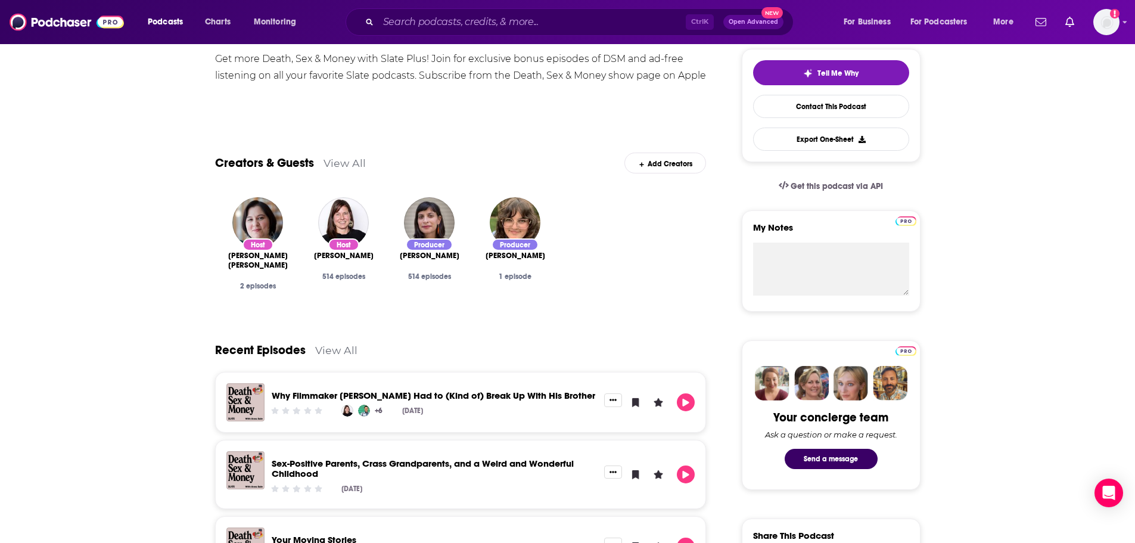
scroll to position [60, 0]
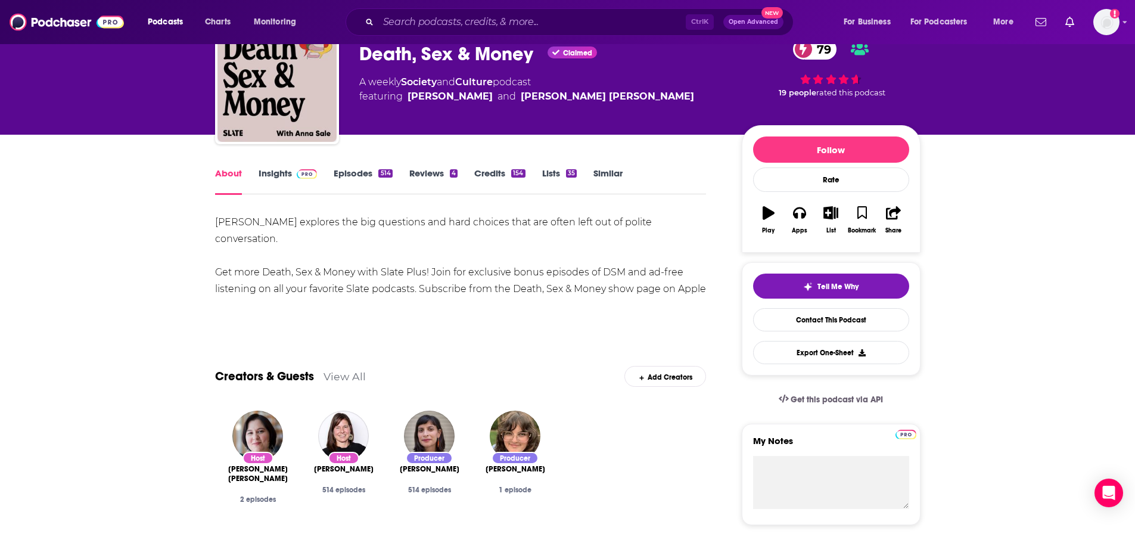
click at [275, 167] on link "Insights" at bounding box center [288, 180] width 59 height 27
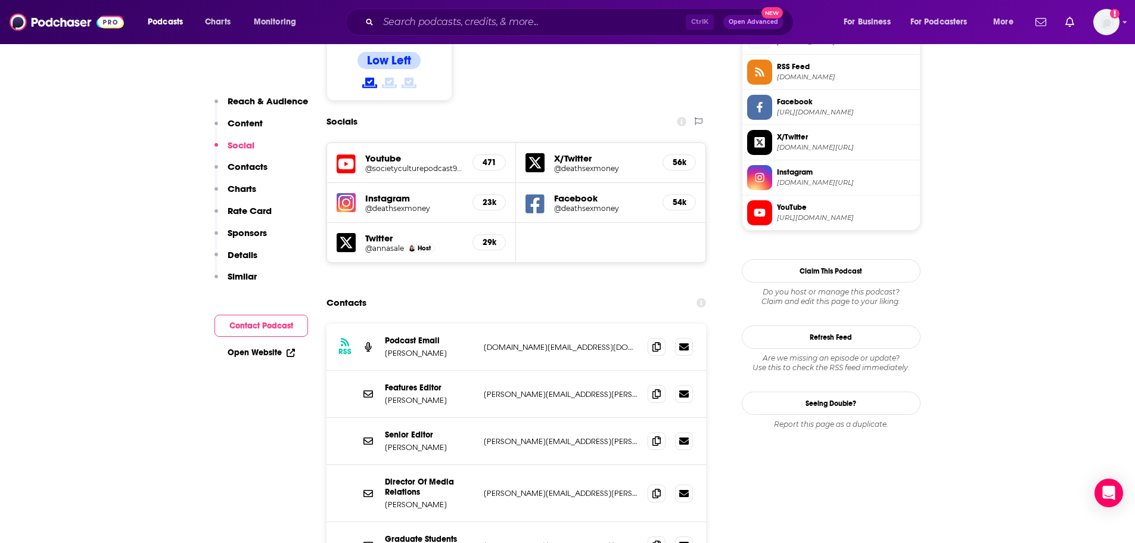
scroll to position [1013, 0]
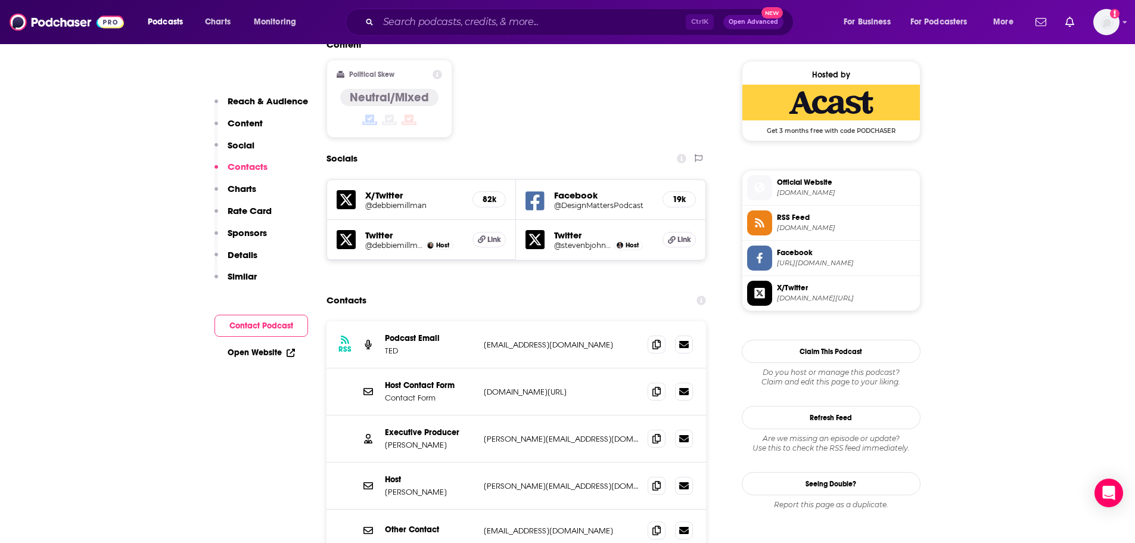
scroll to position [1013, 0]
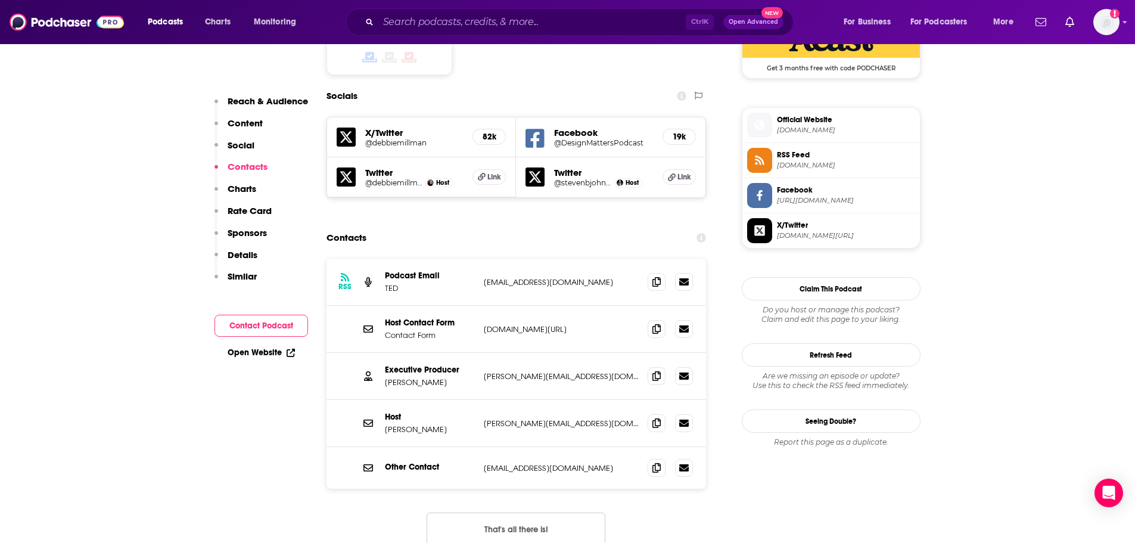
click at [608, 324] on p "[DOMAIN_NAME][URL]" at bounding box center [561, 329] width 155 height 10
click at [658, 324] on icon at bounding box center [656, 329] width 8 height 10
